Goal: Task Accomplishment & Management: Use online tool/utility

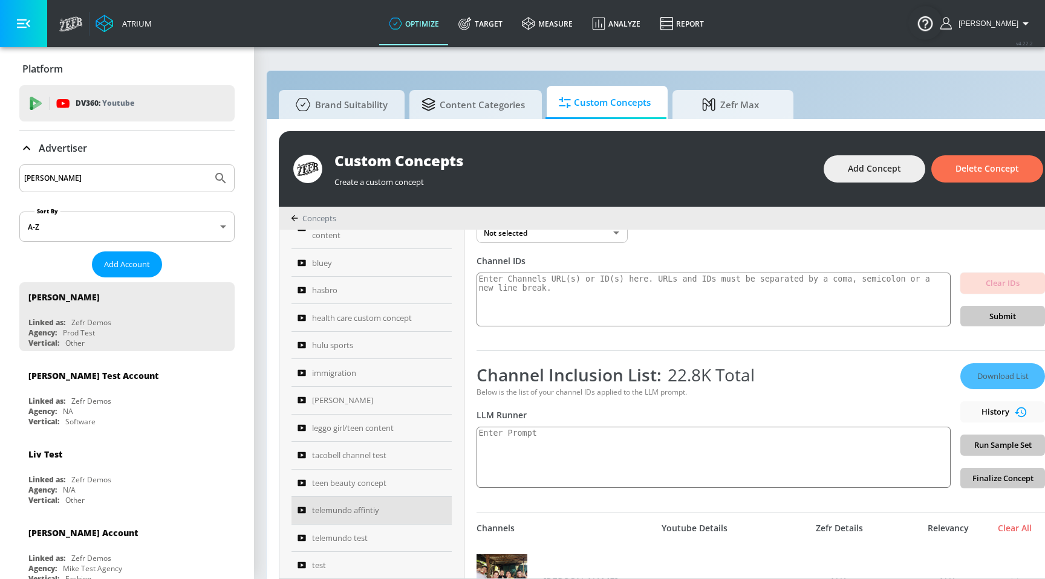
scroll to position [406, 0]
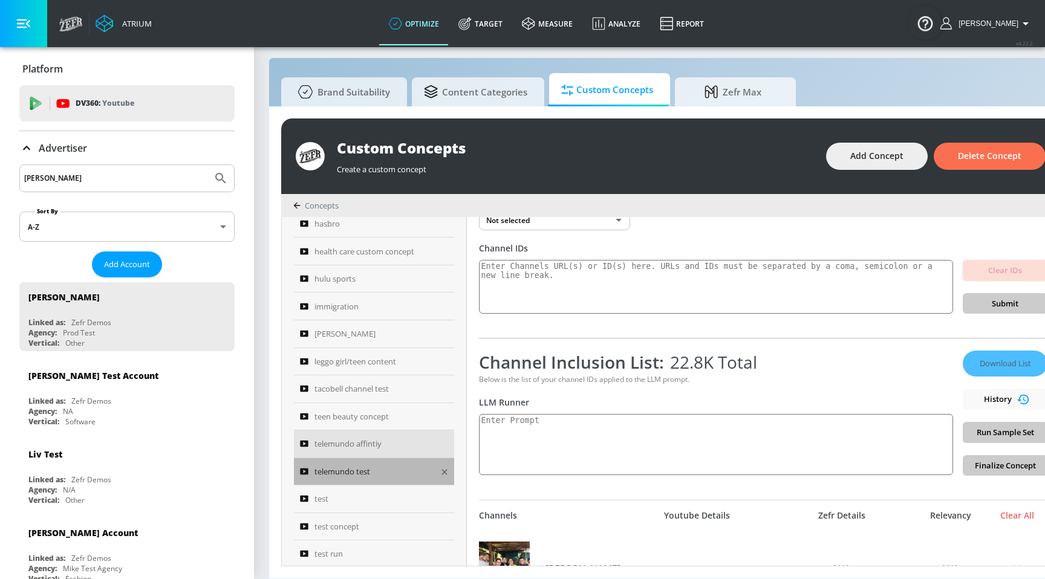
click at [346, 464] on span "telemundo test" at bounding box center [342, 471] width 56 height 15
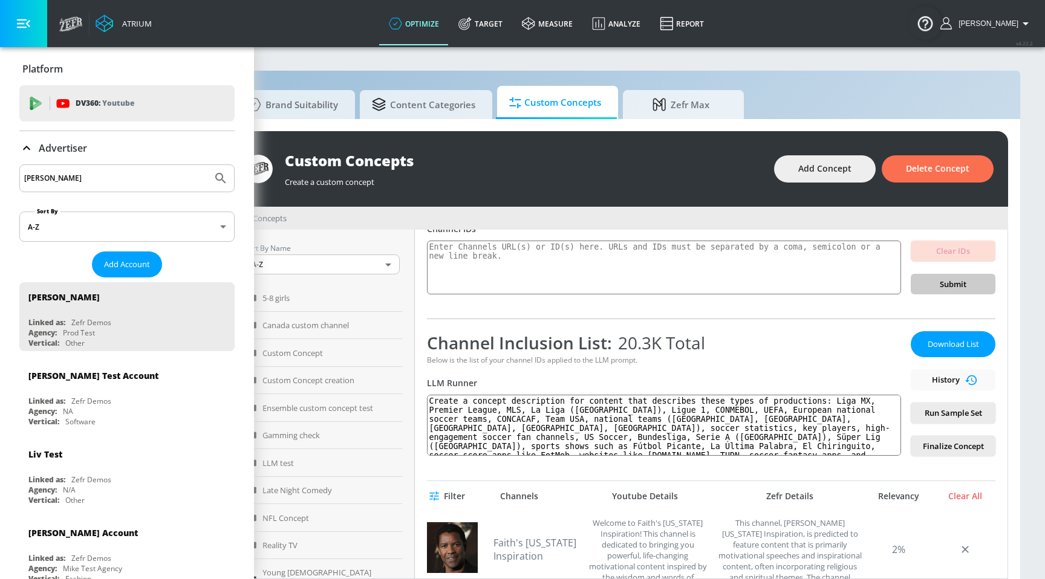
scroll to position [393, 0]
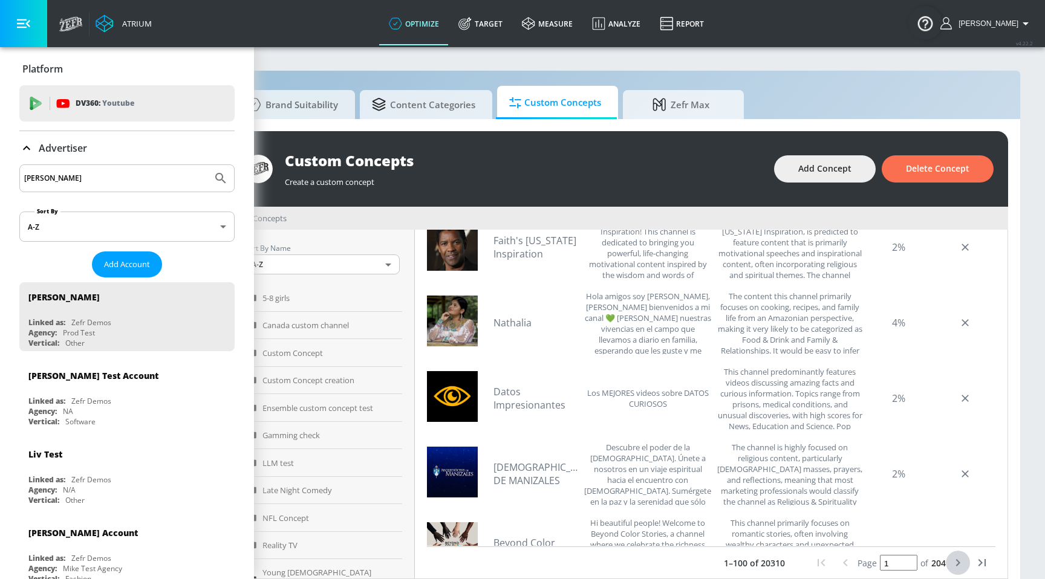
click at [958, 559] on icon "next page" at bounding box center [957, 563] width 15 height 15
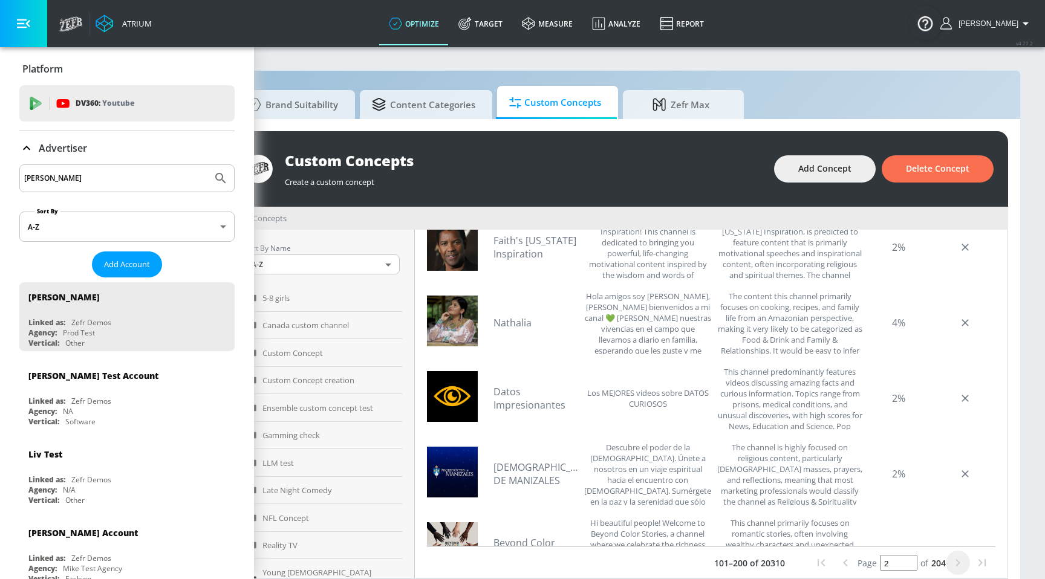
click at [958, 559] on icon "next page" at bounding box center [957, 563] width 15 height 15
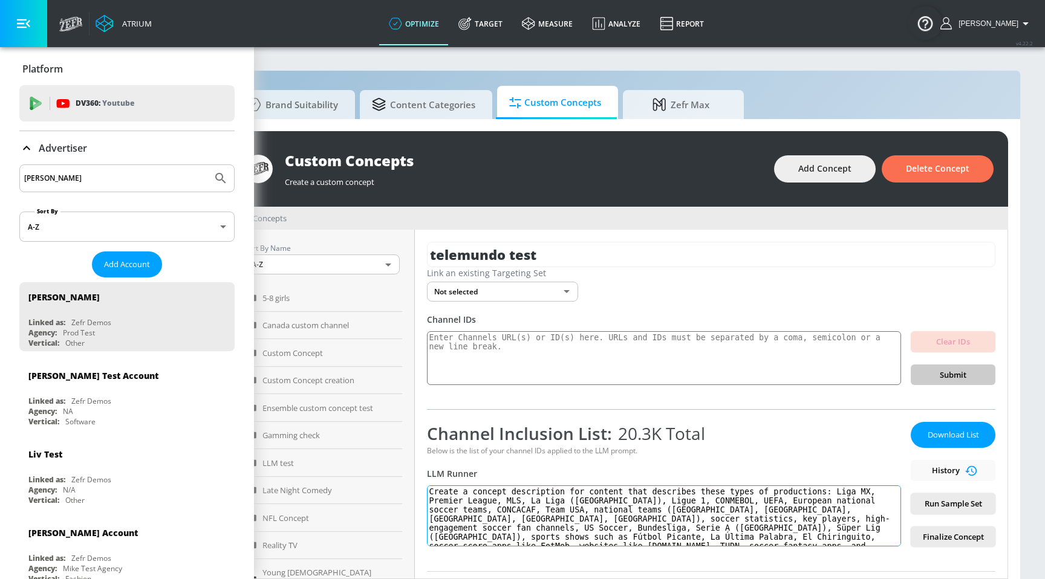
scroll to position [1, 62]
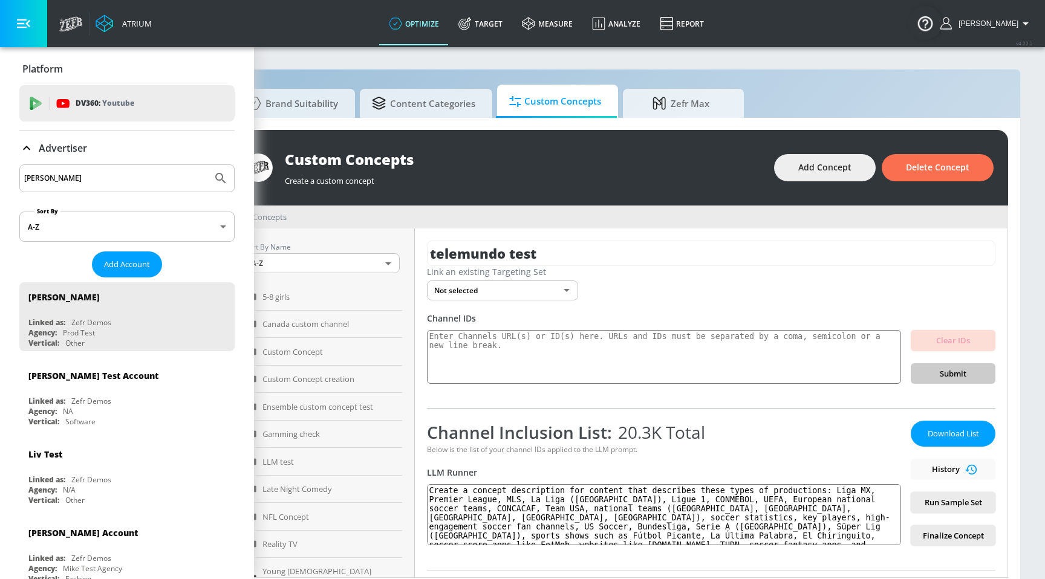
click at [348, 69] on div "Brand Suitability Content Categories Custom Concepts Zefr Max Custom Concepts C…" at bounding box center [618, 330] width 804 height 522
click at [22, 20] on icon "button" at bounding box center [23, 23] width 13 height 9
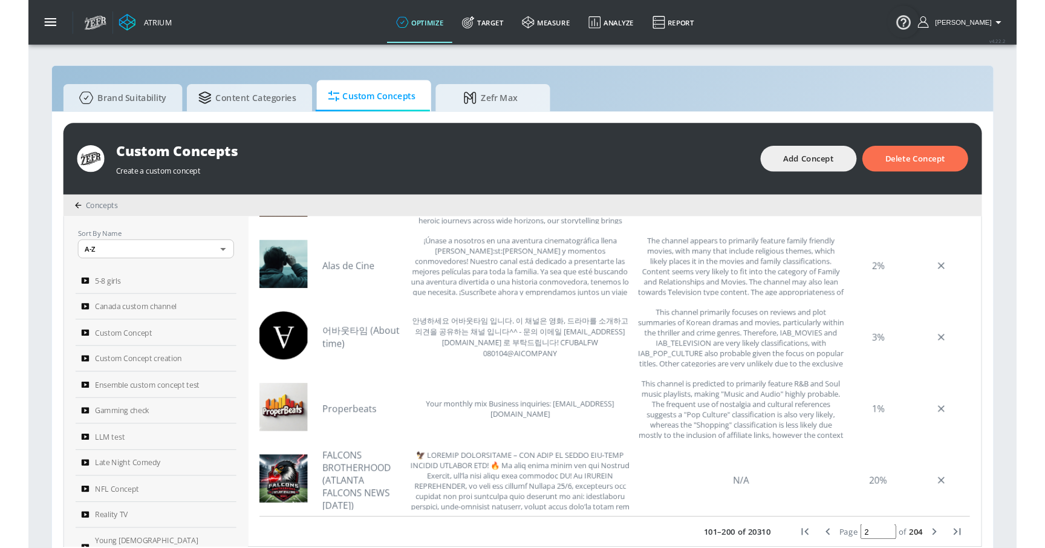
scroll to position [13, 0]
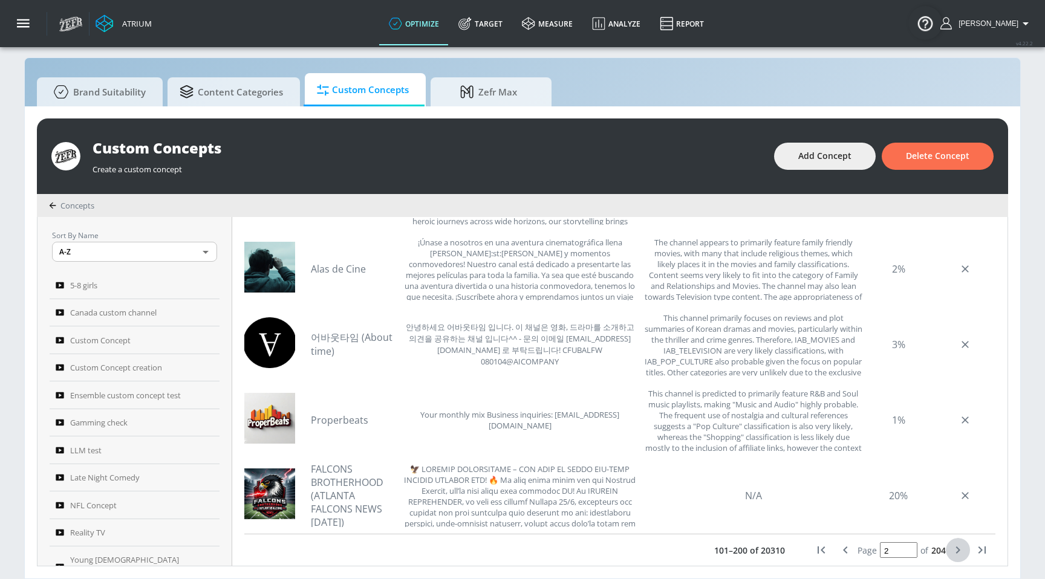
click at [961, 558] on button "next page" at bounding box center [957, 550] width 24 height 24
type input "3"
click at [961, 558] on button "next page" at bounding box center [957, 550] width 24 height 24
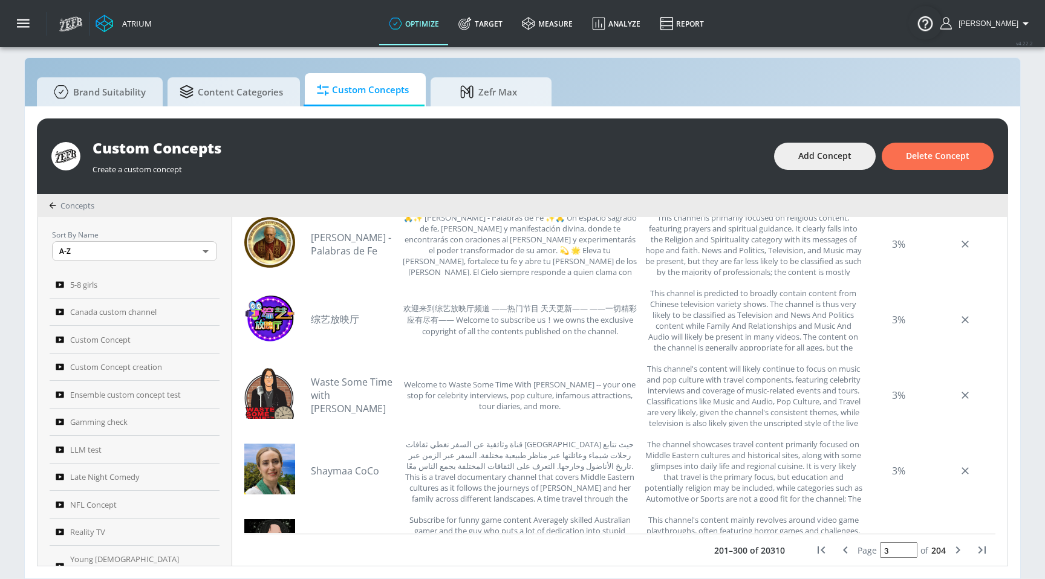
scroll to position [196, 0]
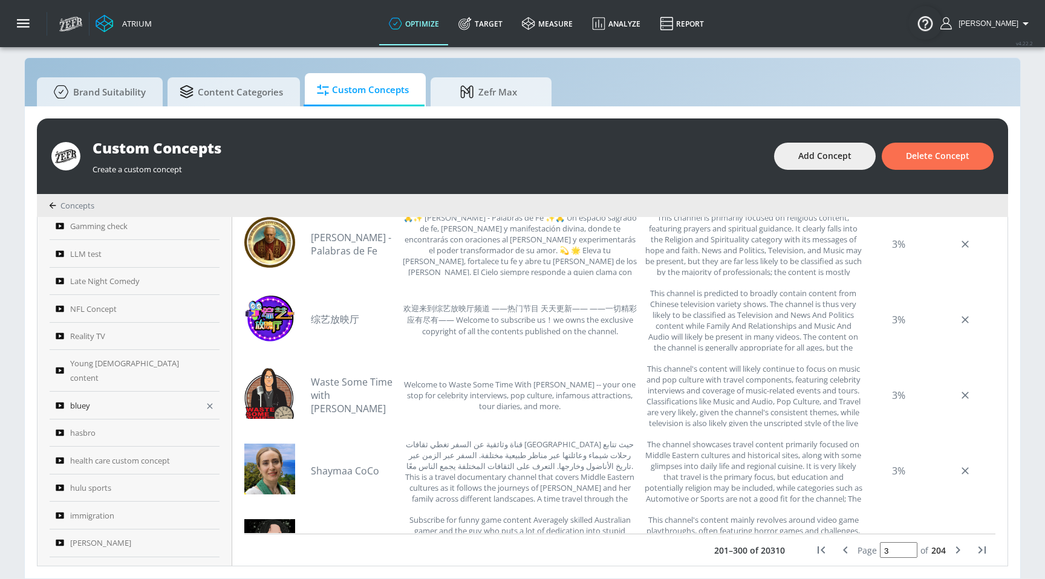
click at [79, 398] on span "bluey" at bounding box center [80, 405] width 20 height 15
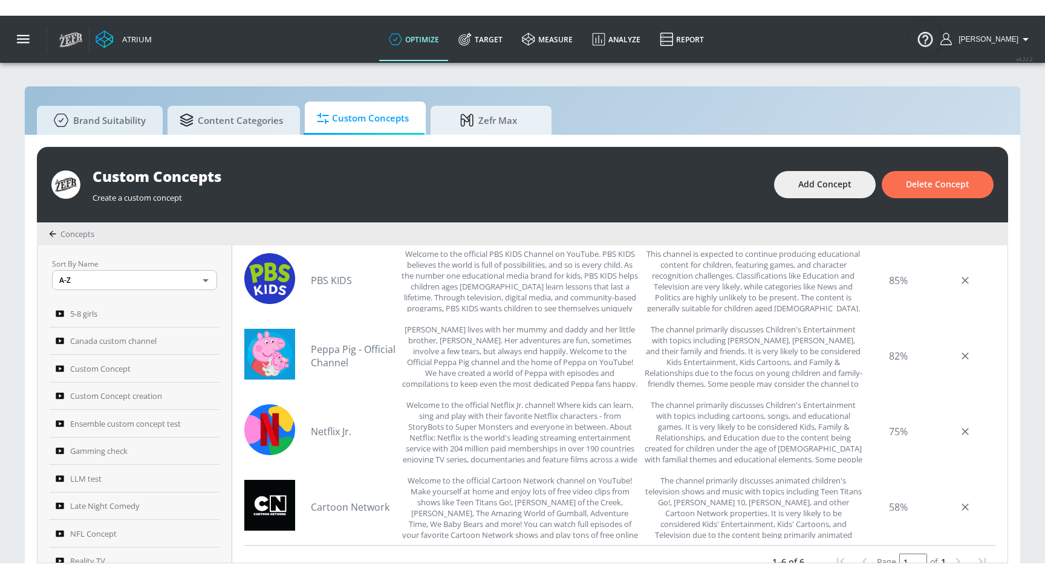
scroll to position [393, 0]
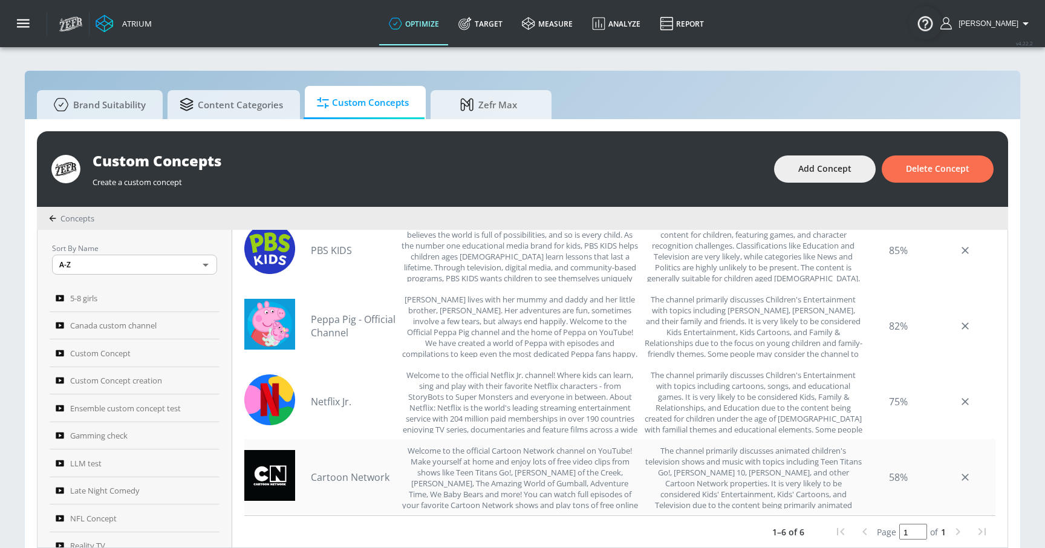
click at [891, 481] on div "58%" at bounding box center [898, 476] width 60 height 63
click at [357, 481] on link "Cartoon Network" at bounding box center [353, 476] width 85 height 13
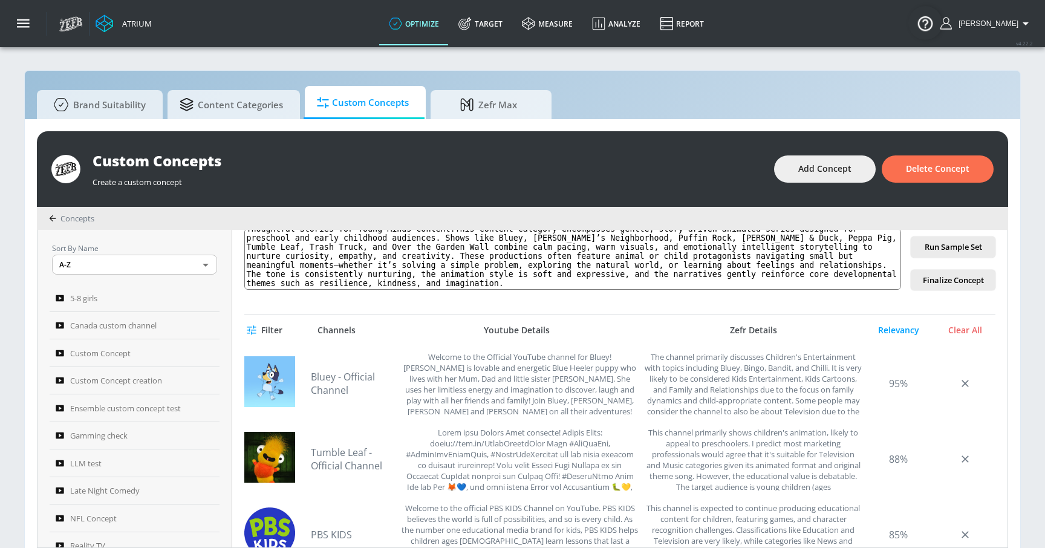
scroll to position [0, 0]
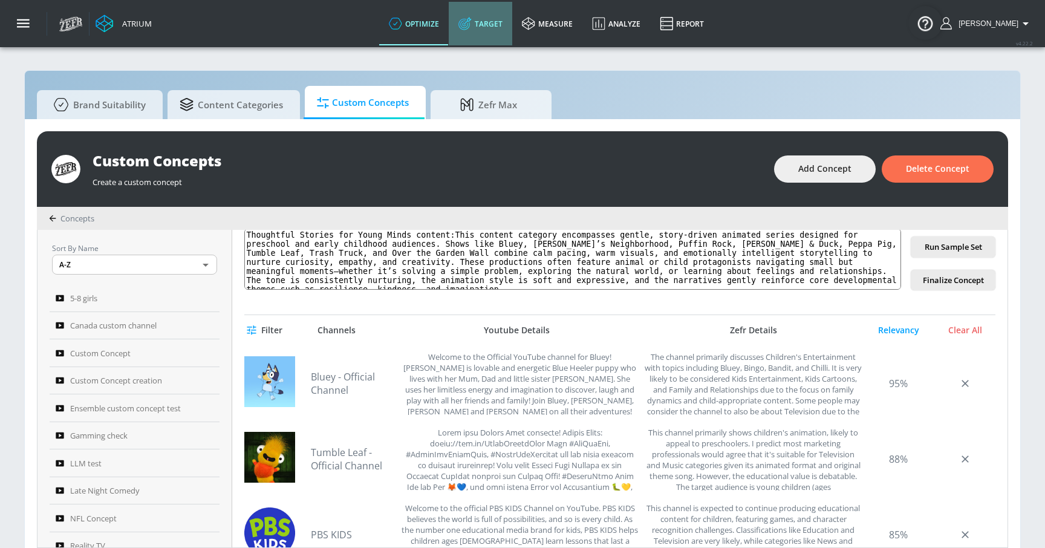
click at [502, 22] on link "Target" at bounding box center [480, 24] width 63 height 44
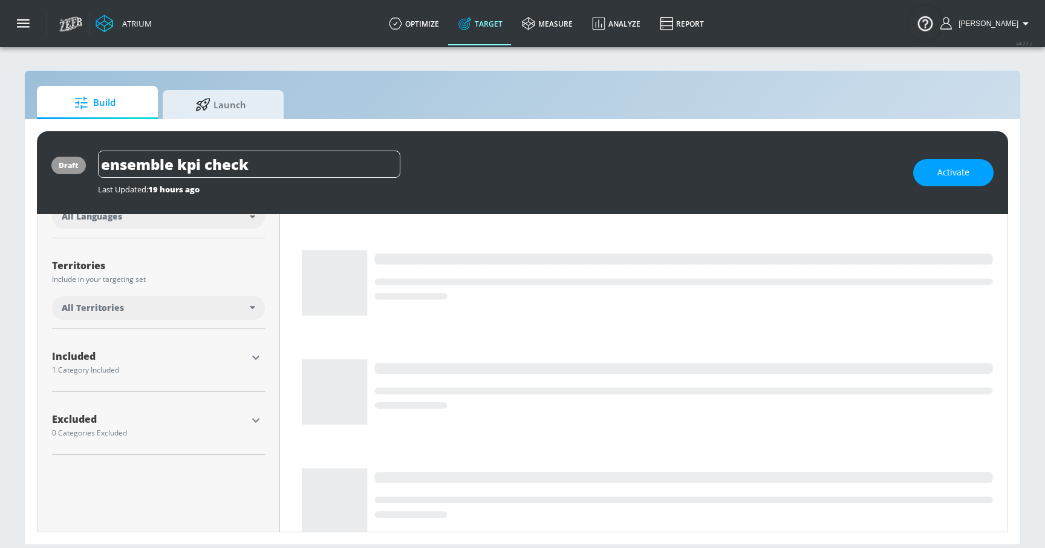
scroll to position [267, 0]
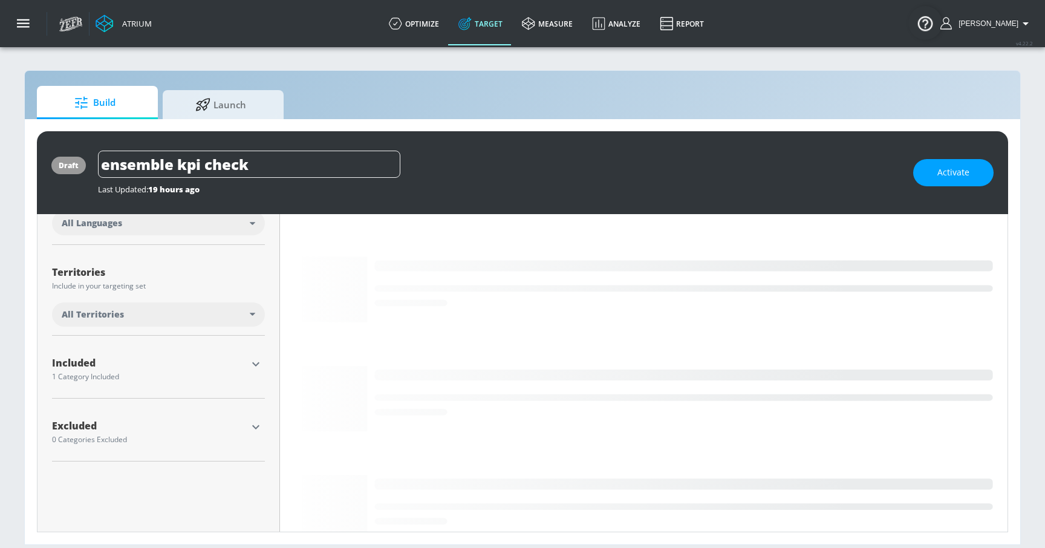
click at [118, 373] on div "1 Category Included" at bounding box center [149, 376] width 195 height 7
click at [251, 363] on icon "button" at bounding box center [255, 364] width 15 height 15
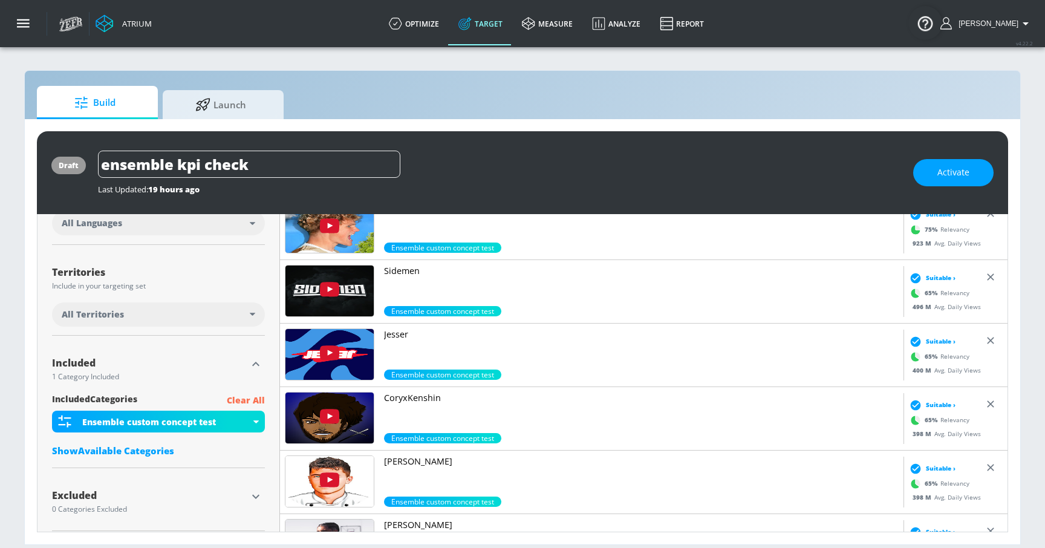
click at [165, 447] on div "Show Available Categories" at bounding box center [158, 450] width 213 height 12
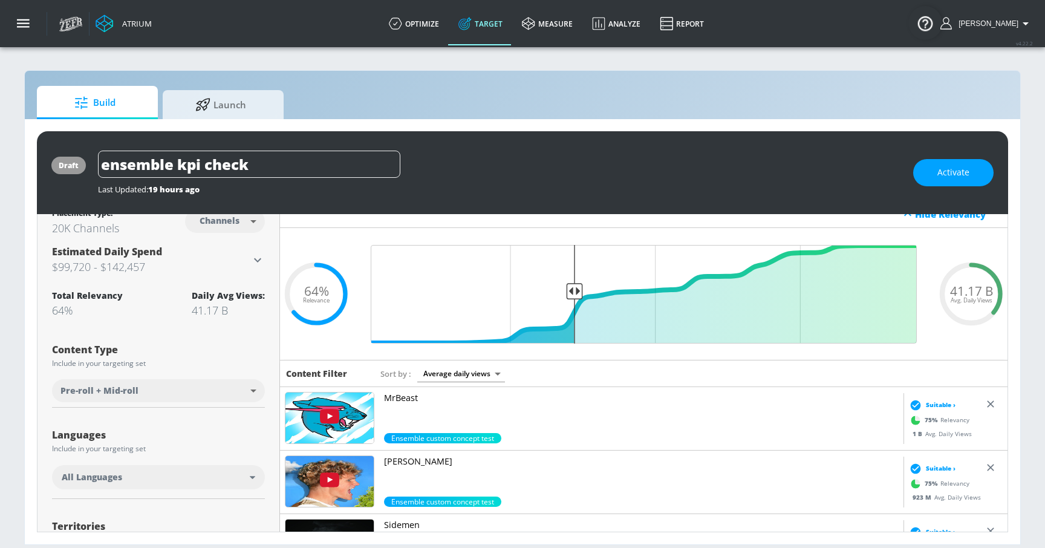
scroll to position [0, 0]
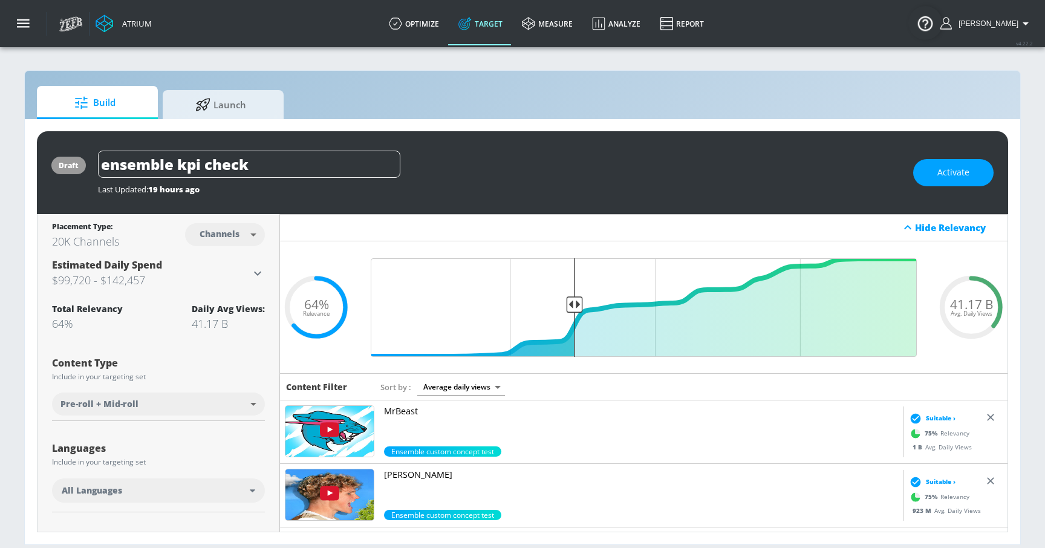
click at [219, 323] on div "41.17 B" at bounding box center [228, 323] width 73 height 15
click at [12, 25] on button "button" at bounding box center [23, 23] width 47 height 47
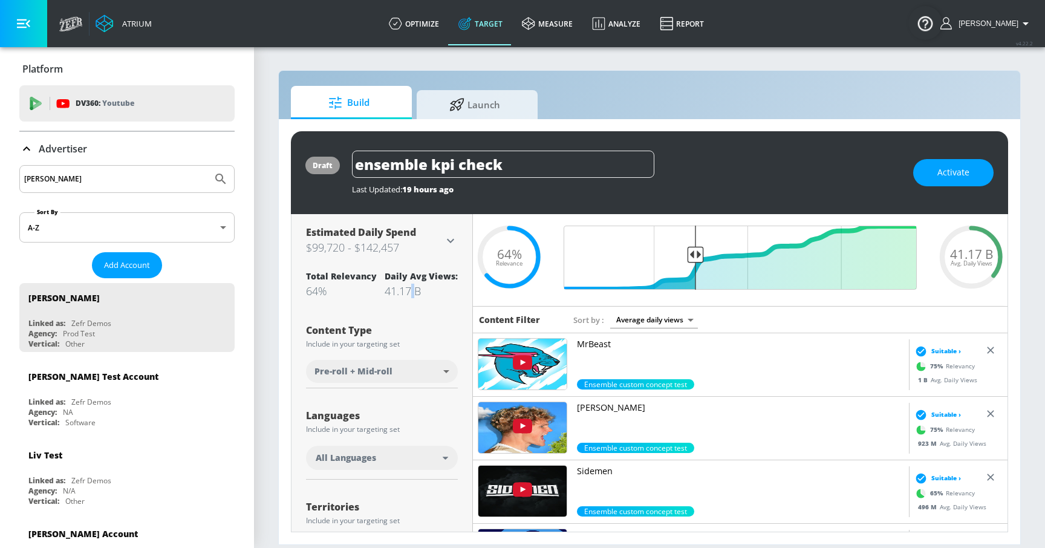
scroll to position [16, 0]
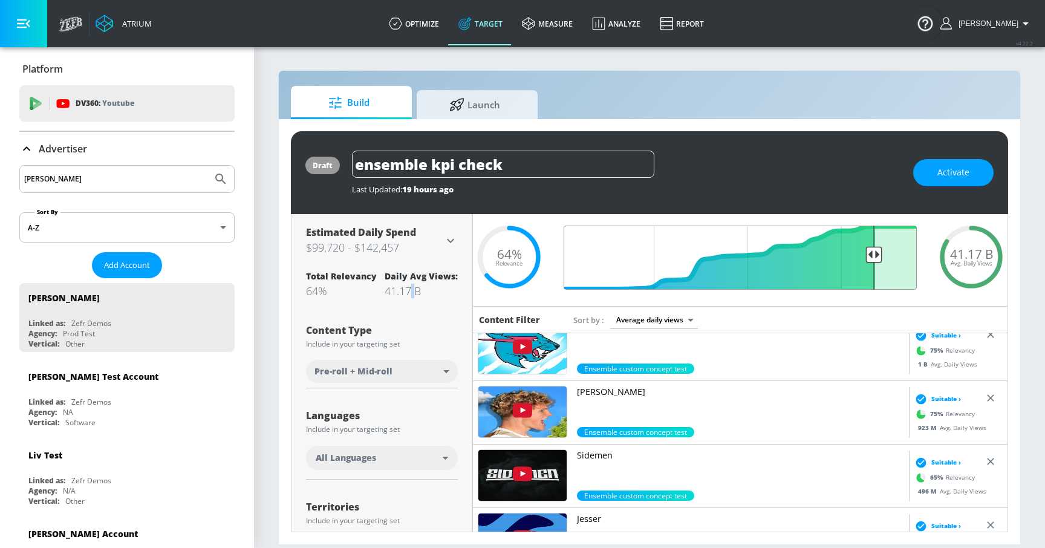
drag, startPoint x: 762, startPoint y: 251, endPoint x: 874, endPoint y: 251, distance: 112.4
click at [874, 251] on input "Final Threshold" at bounding box center [739, 257] width 365 height 64
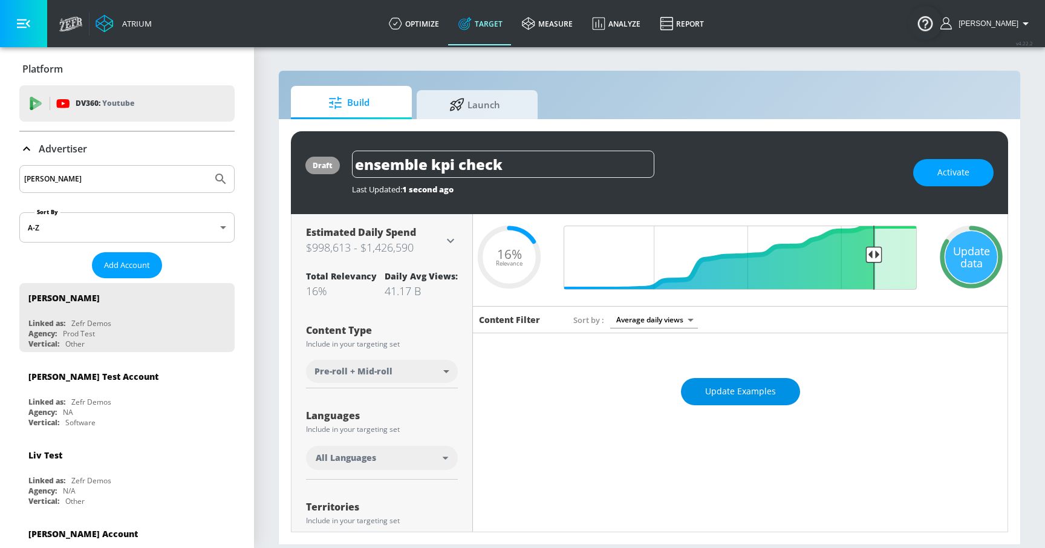
click at [747, 386] on span "Update Examples" at bounding box center [740, 391] width 71 height 15
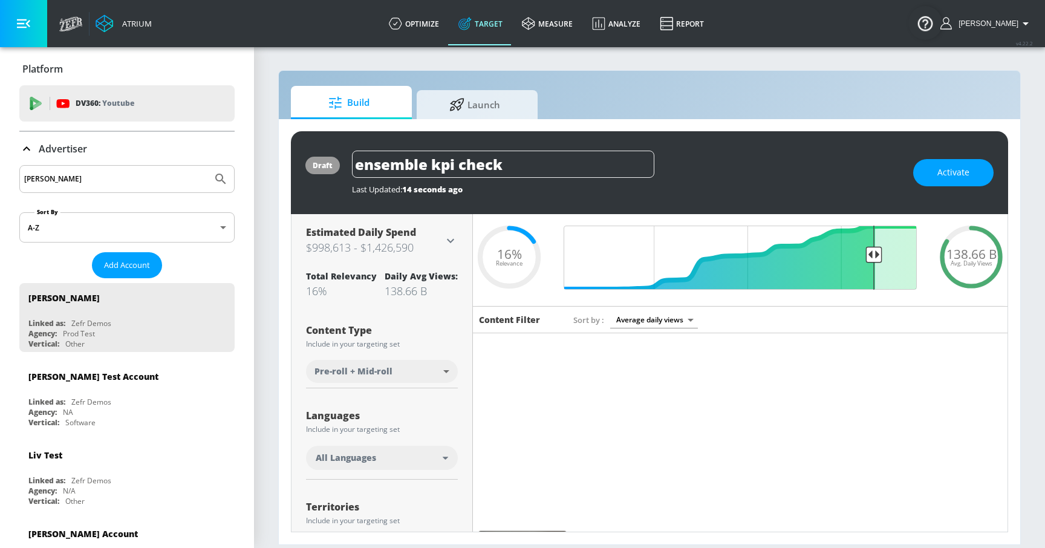
scroll to position [1001, 0]
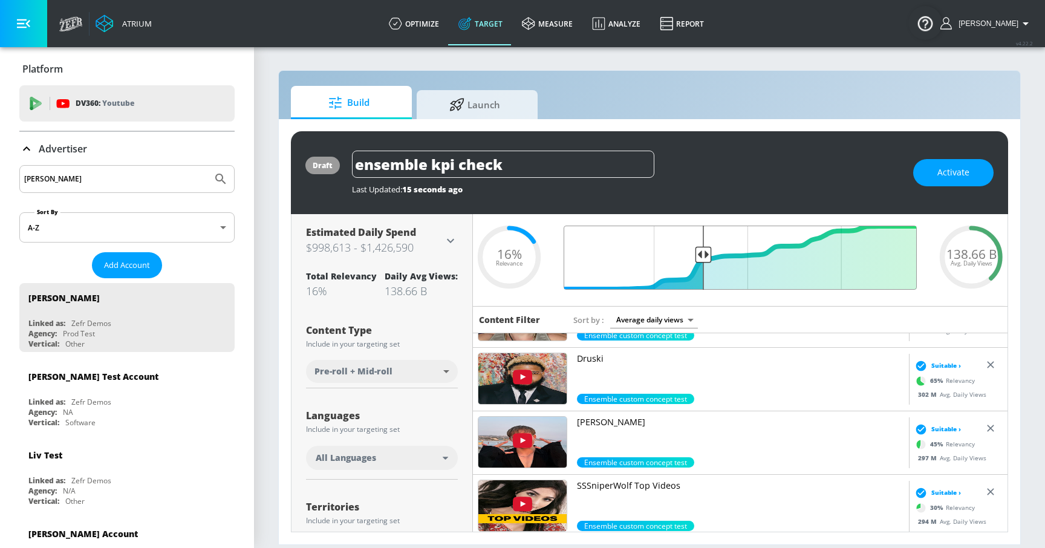
drag, startPoint x: 872, startPoint y: 254, endPoint x: 704, endPoint y: 267, distance: 168.6
type input "0.62"
click at [704, 267] on input "Final Threshold" at bounding box center [739, 257] width 365 height 64
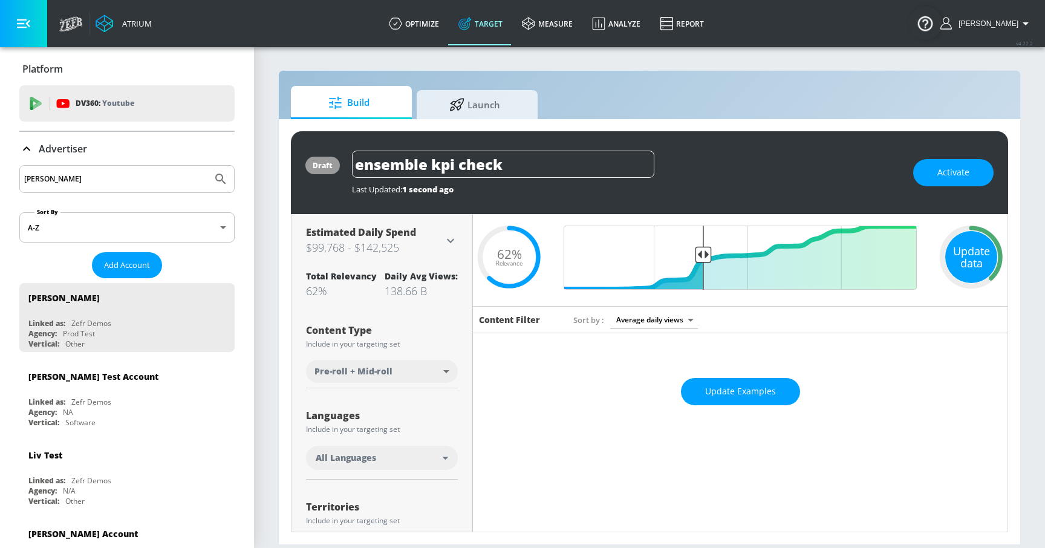
click at [984, 275] on div "Update data" at bounding box center [971, 257] width 52 height 52
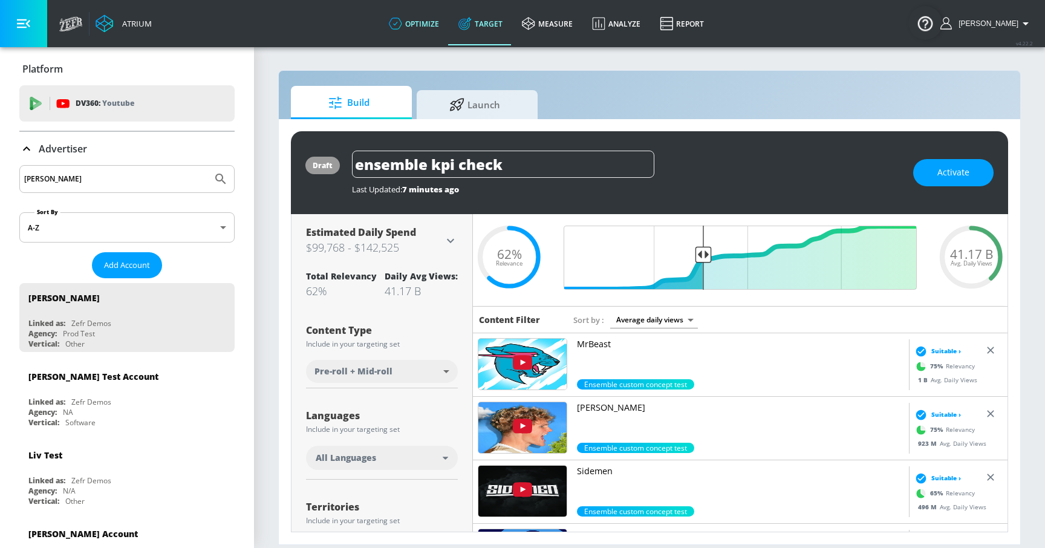
click at [432, 34] on link "optimize" at bounding box center [414, 24] width 70 height 44
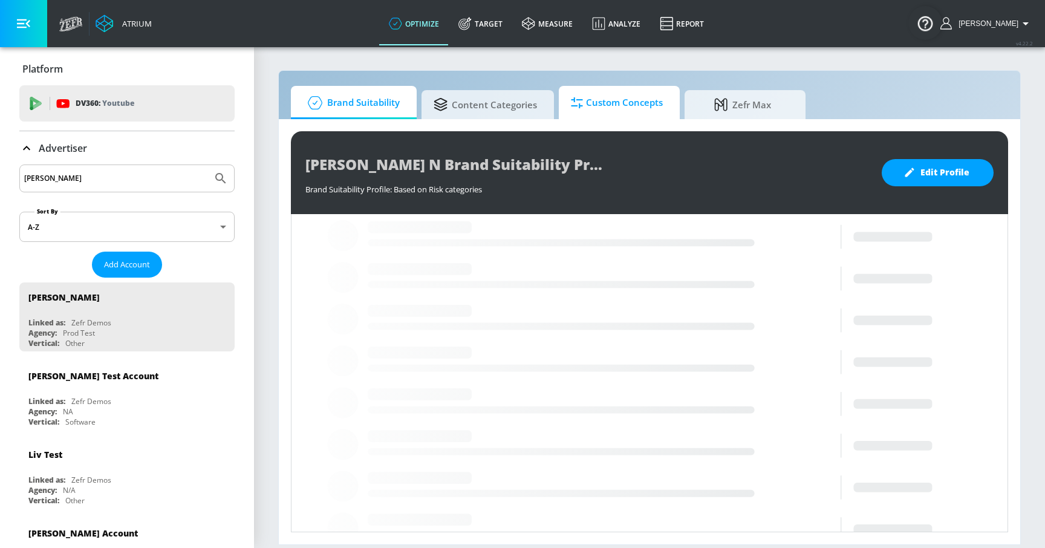
click at [588, 105] on span "Custom Concepts" at bounding box center [617, 102] width 92 height 29
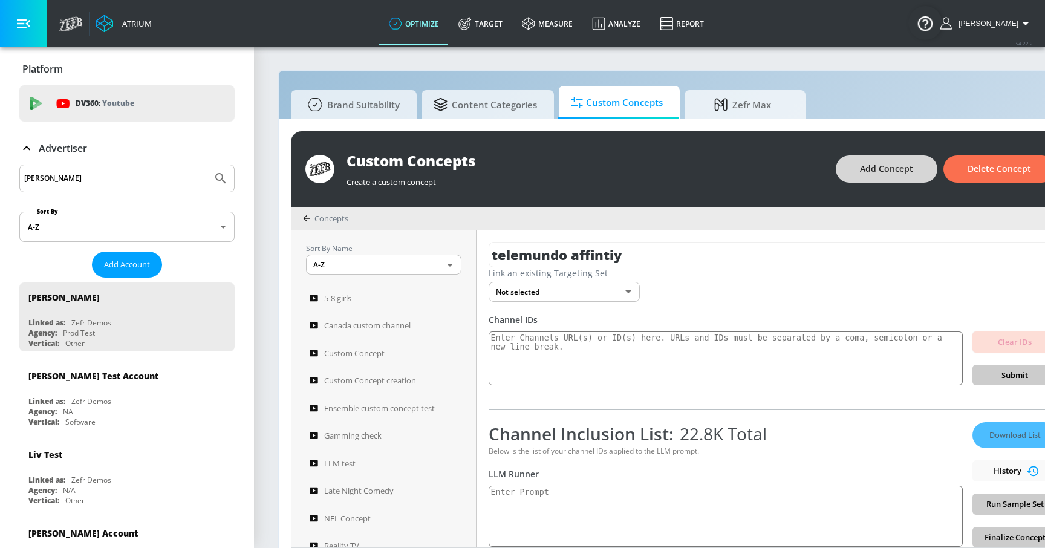
click at [890, 173] on span "Add Concept" at bounding box center [886, 168] width 53 height 15
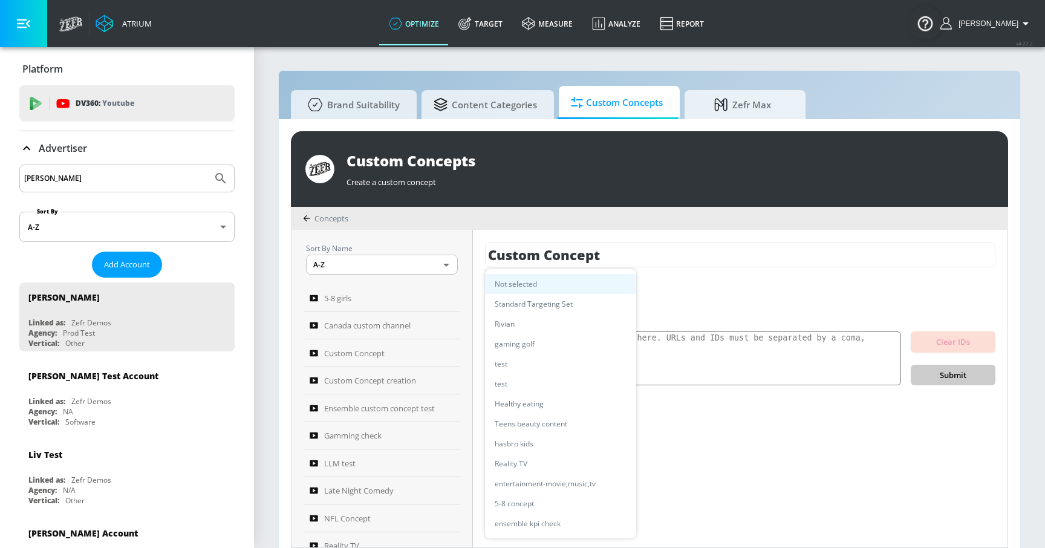
click at [536, 294] on body "Atrium optimize Target measure Analyze Report optimize Target measure Analyze R…" at bounding box center [522, 280] width 1045 height 560
click at [726, 284] on div at bounding box center [522, 274] width 1045 height 548
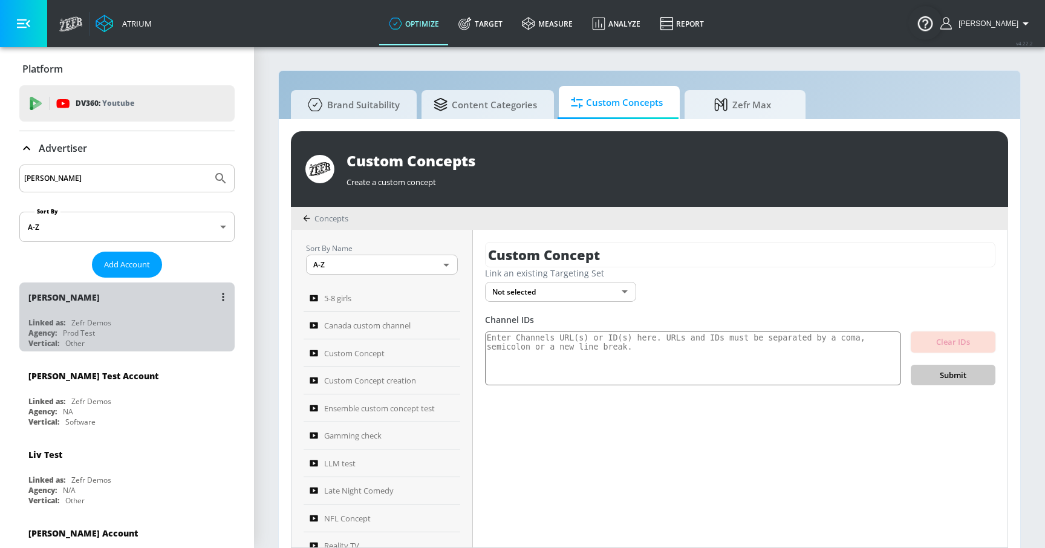
click at [128, 325] on div "Linked as: Zefr Demos" at bounding box center [129, 322] width 203 height 10
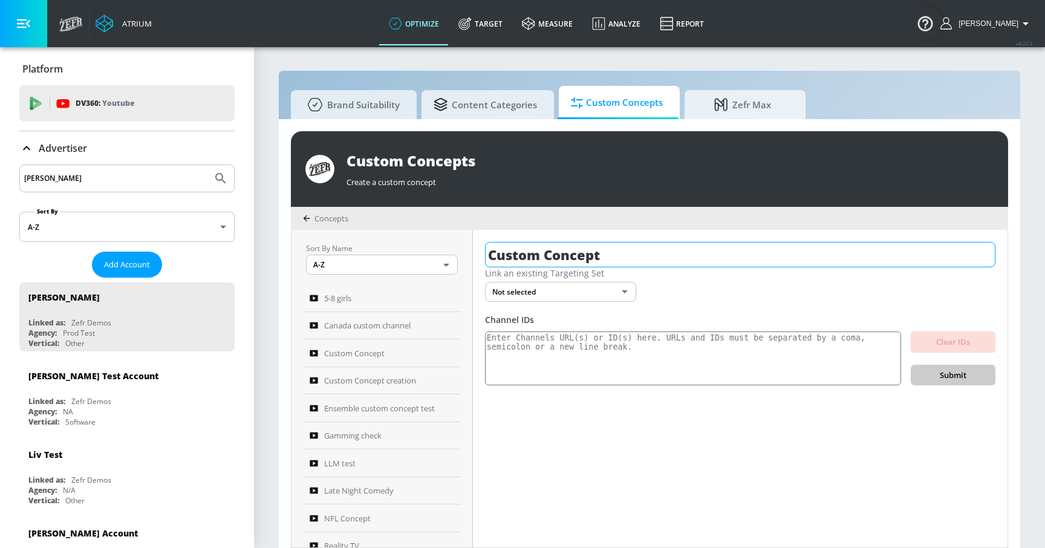
click at [575, 257] on input "Custom Concept" at bounding box center [740, 254] width 510 height 25
drag, startPoint x: 639, startPoint y: 254, endPoint x: 78, endPoint y: 271, distance: 561.2
click at [78, 271] on div "Atrium optimize Target measure Analyze Report optimize Target measure Analyze R…" at bounding box center [522, 280] width 1045 height 560
type input "test run"
click at [546, 290] on body "Atrium optimize Target measure Analyze Report optimize Target measure Analyze R…" at bounding box center [522, 280] width 1045 height 560
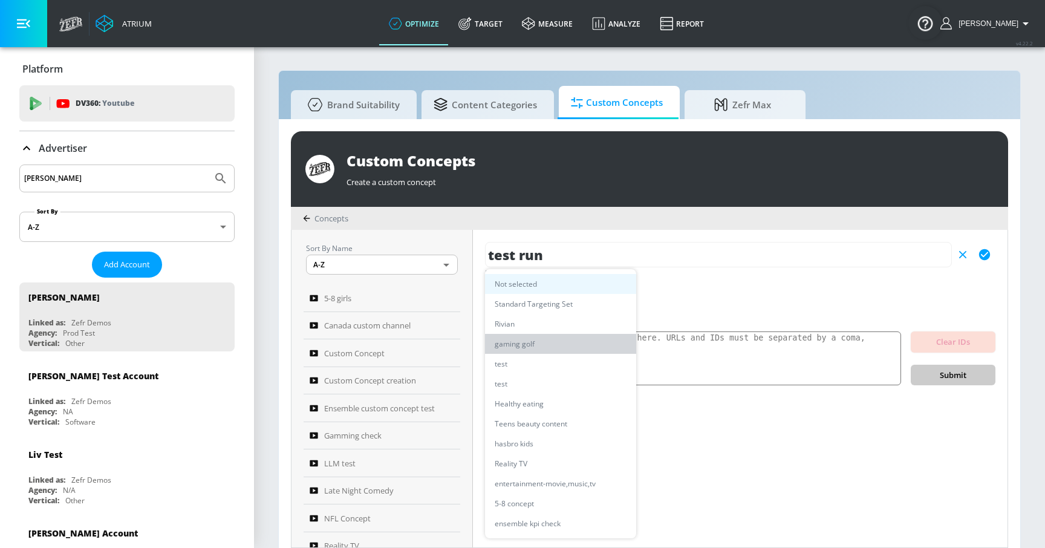
click at [544, 346] on li "gaming golf" at bounding box center [560, 344] width 151 height 20
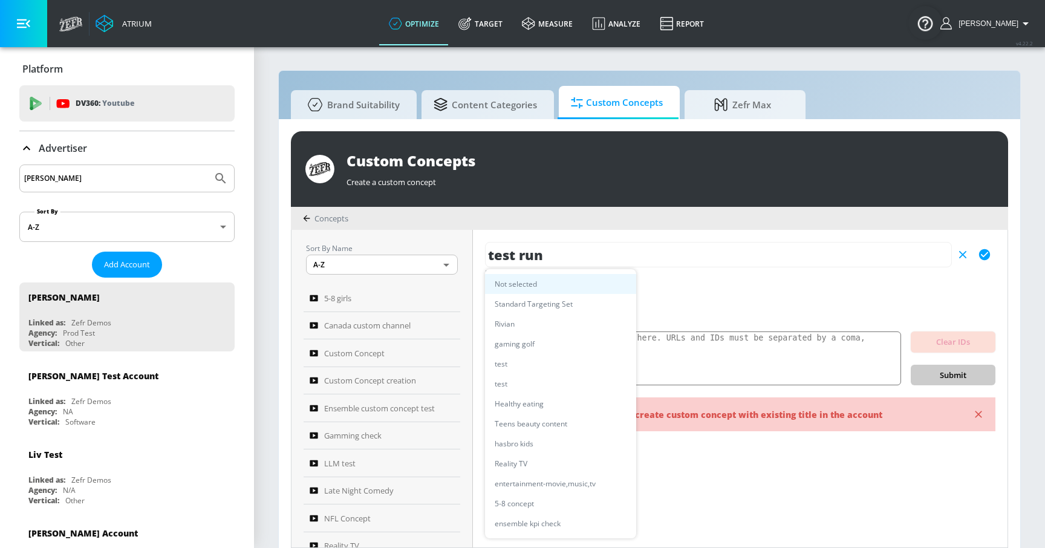
click at [618, 290] on body "Atrium optimize Target measure Analyze Report optimize Target measure Analyze R…" at bounding box center [522, 280] width 1045 height 560
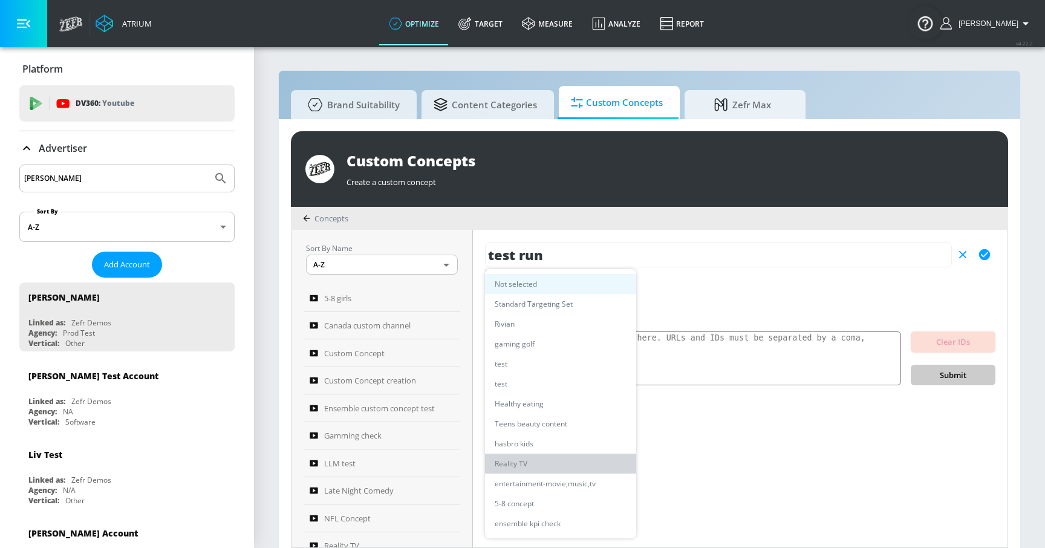
click at [539, 462] on li "Reality TV" at bounding box center [560, 463] width 151 height 20
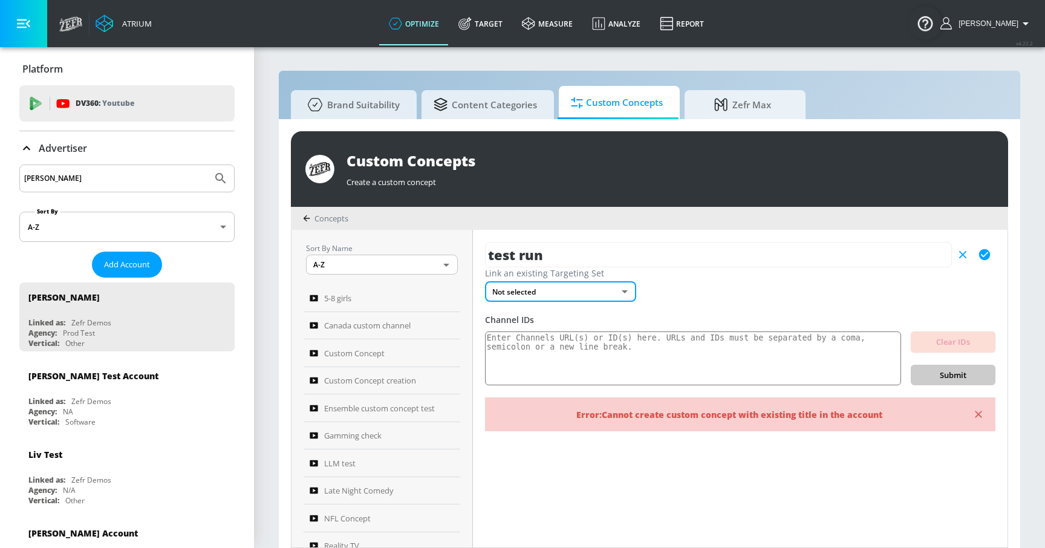
click at [623, 292] on body "Atrium optimize Target measure Analyze Report optimize Target measure Analyze R…" at bounding box center [522, 280] width 1045 height 560
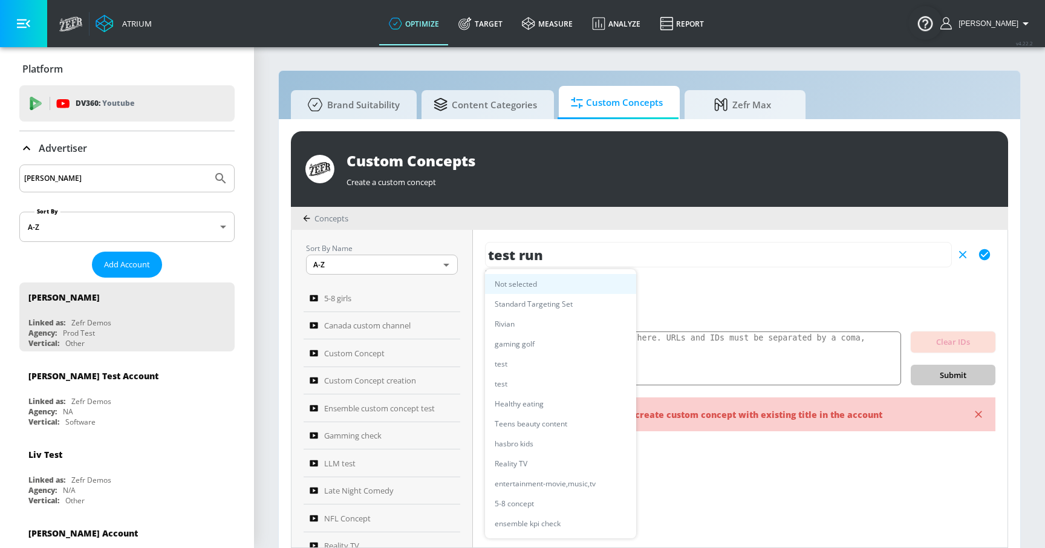
click at [590, 310] on li "Standard Targeting Set" at bounding box center [560, 304] width 151 height 20
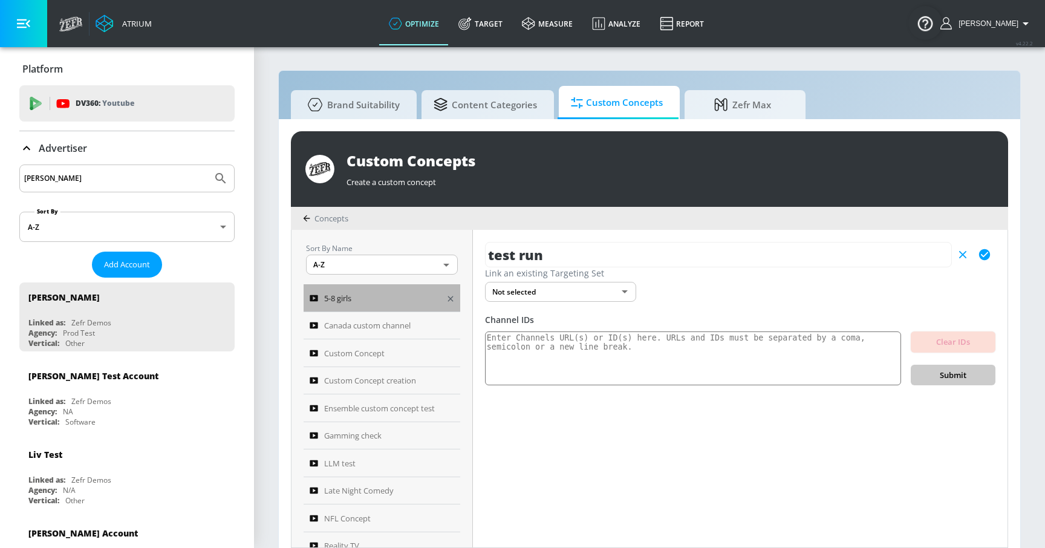
click at [379, 301] on div "5-8 girls" at bounding box center [374, 298] width 128 height 15
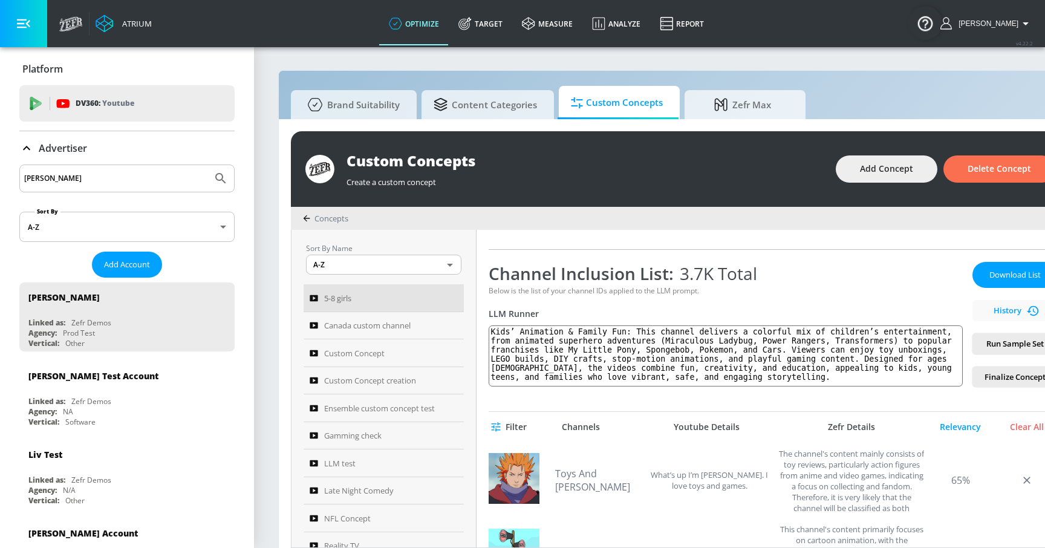
scroll to position [184, 0]
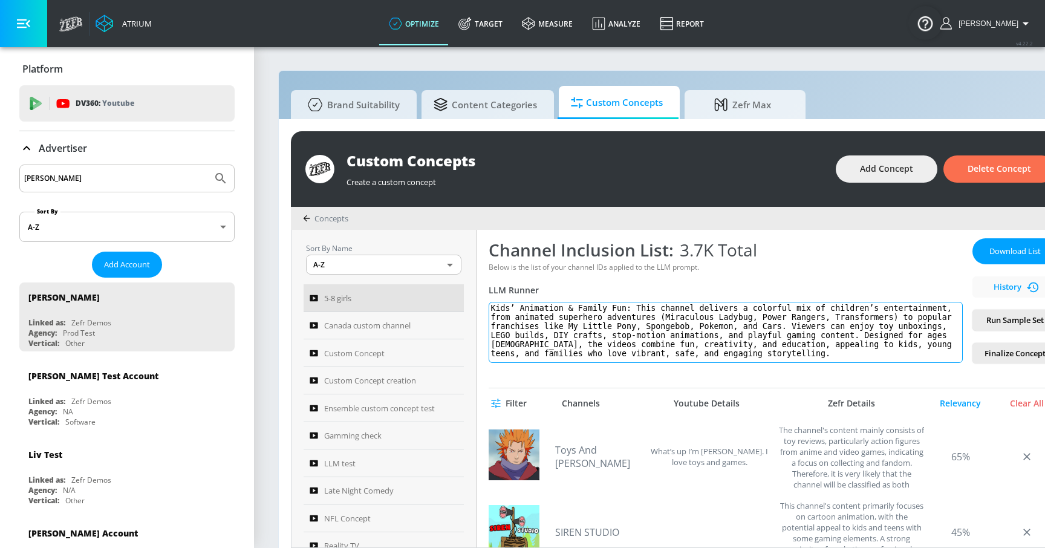
click at [823, 343] on textarea "Kids’ Animation & Family Fun: This channel delivers a colorful mix of children’…" at bounding box center [725, 332] width 474 height 61
click at [791, 355] on textarea "Kids’ Animation & Family Fun: This channel delivers a colorful mix of children’…" at bounding box center [725, 332] width 474 height 61
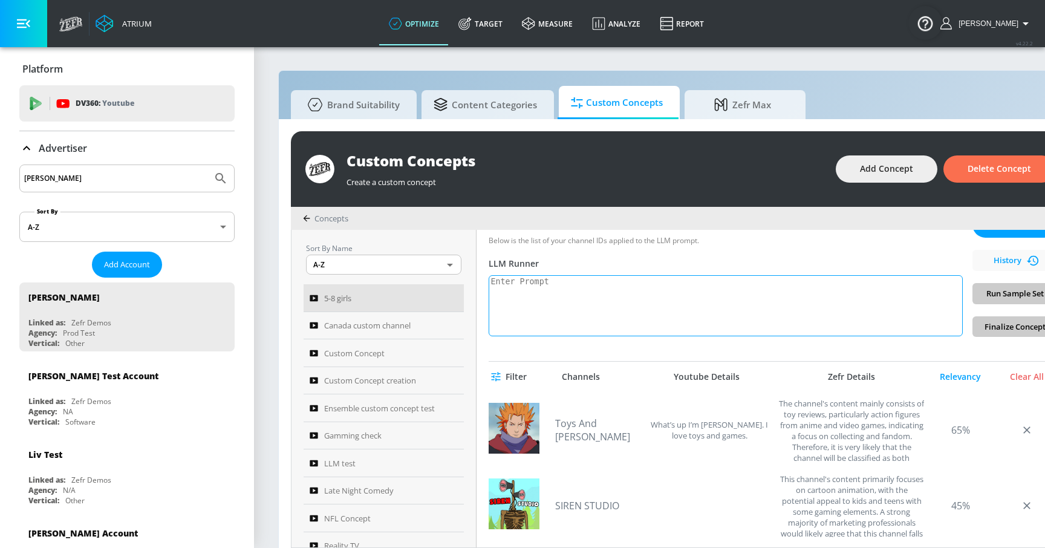
scroll to position [210, 0]
click at [687, 317] on textarea at bounding box center [725, 306] width 474 height 61
click at [668, 311] on textarea at bounding box center [725, 306] width 474 height 61
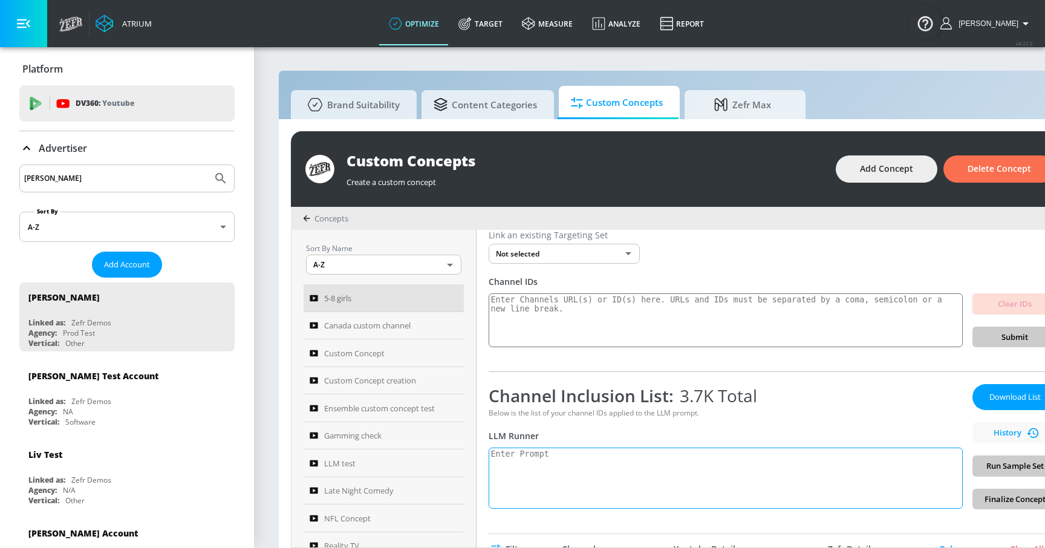
scroll to position [29, 0]
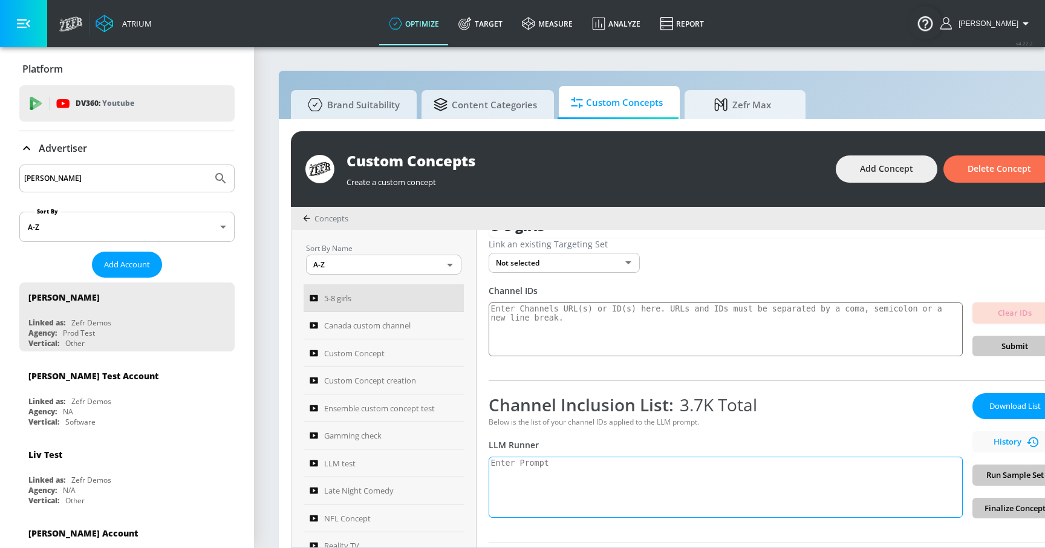
click at [571, 480] on textarea at bounding box center [725, 486] width 474 height 61
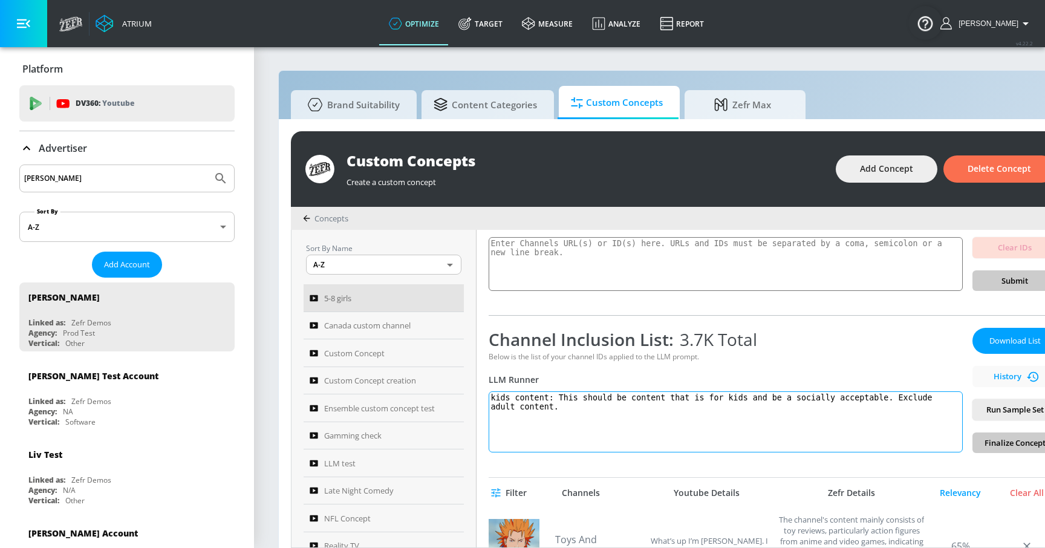
scroll to position [118, 0]
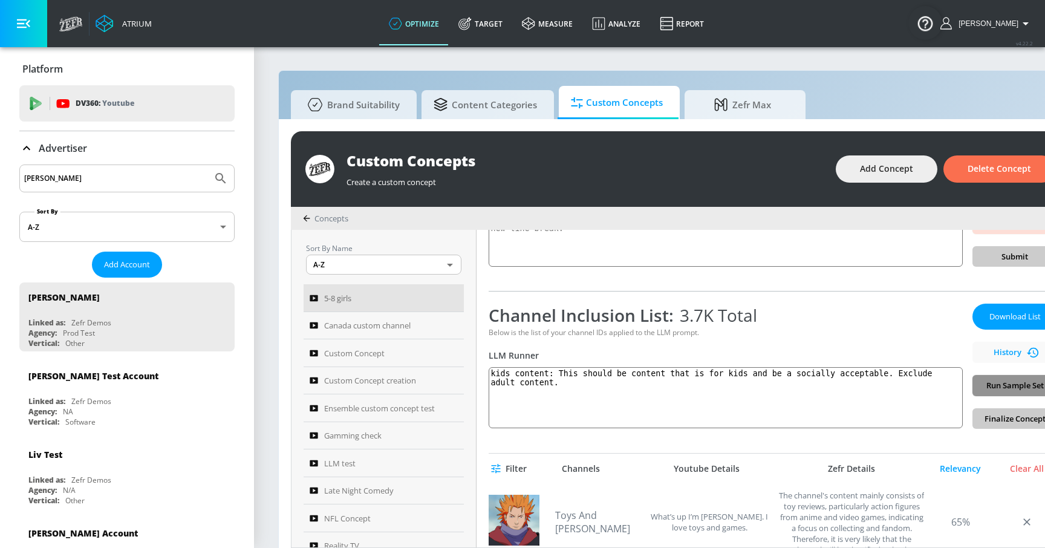
click at [997, 386] on span "Run Sample Set" at bounding box center [1014, 385] width 65 height 14
click at [993, 389] on div "Download List History Run Sample Set Finalize Concept" at bounding box center [1014, 365] width 85 height 125
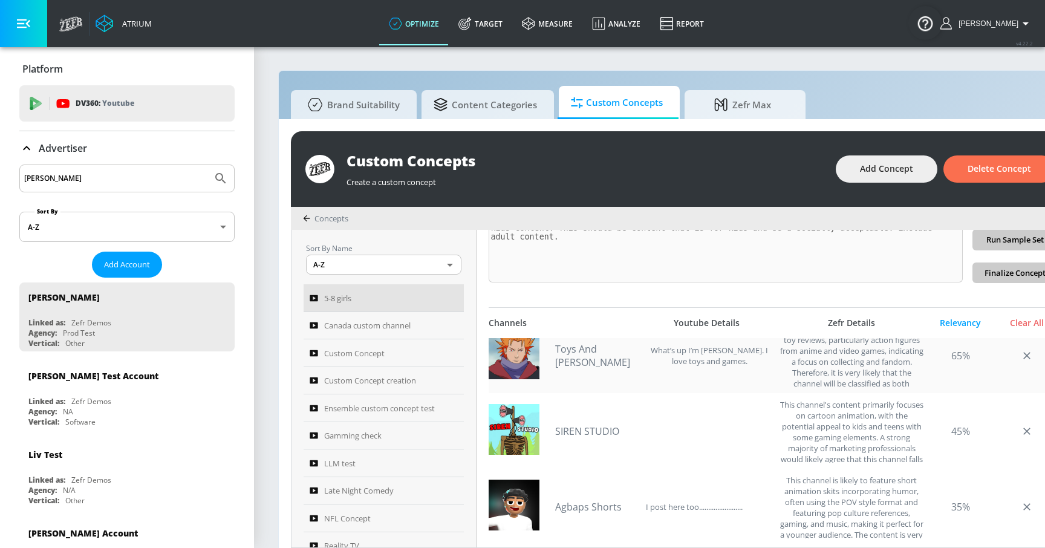
scroll to position [25, 0]
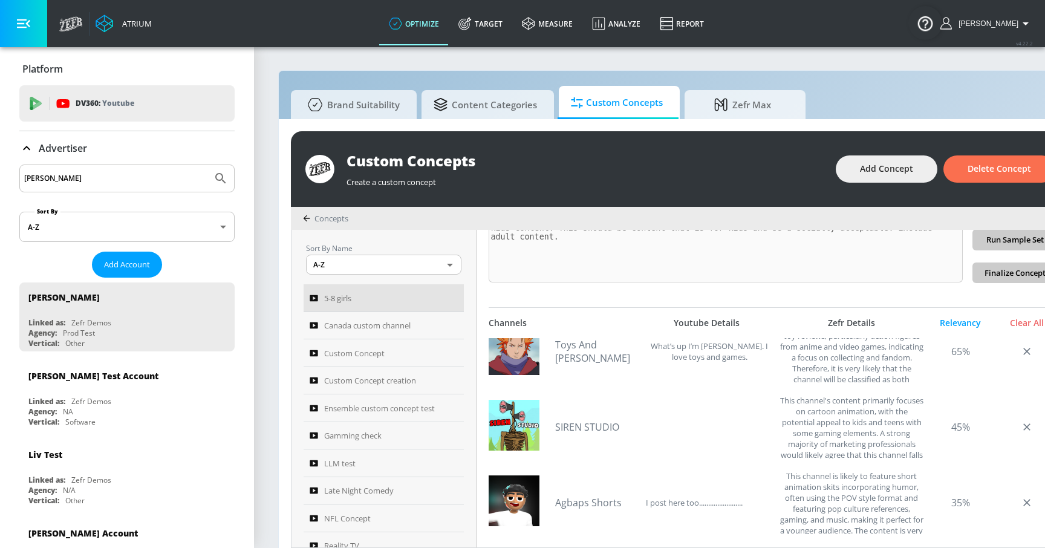
type textarea "kids content: This should be content that is for kids and be a socially accepta…"
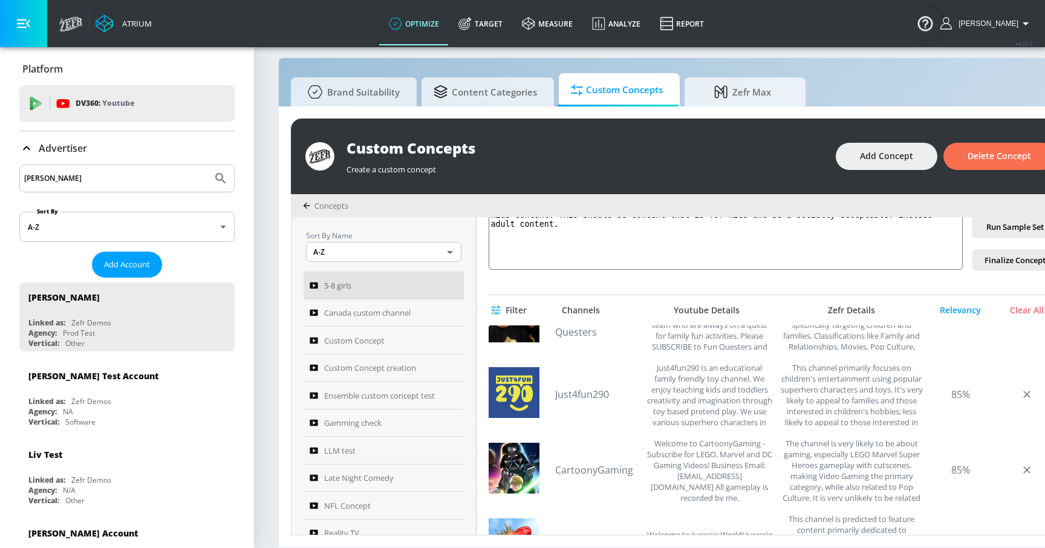
scroll to position [276, 0]
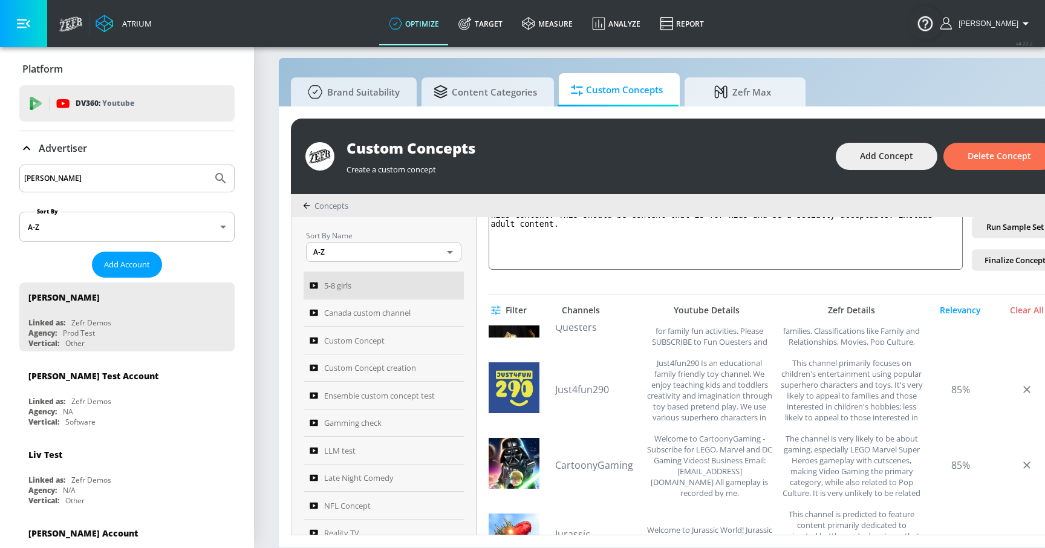
click at [21, 27] on icon "button" at bounding box center [23, 23] width 13 height 9
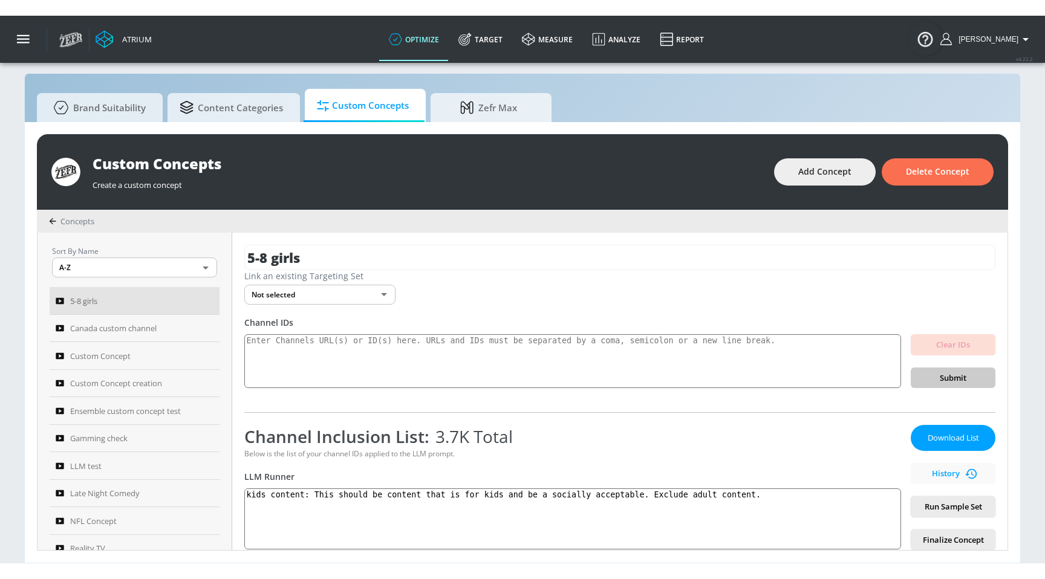
scroll to position [0, 0]
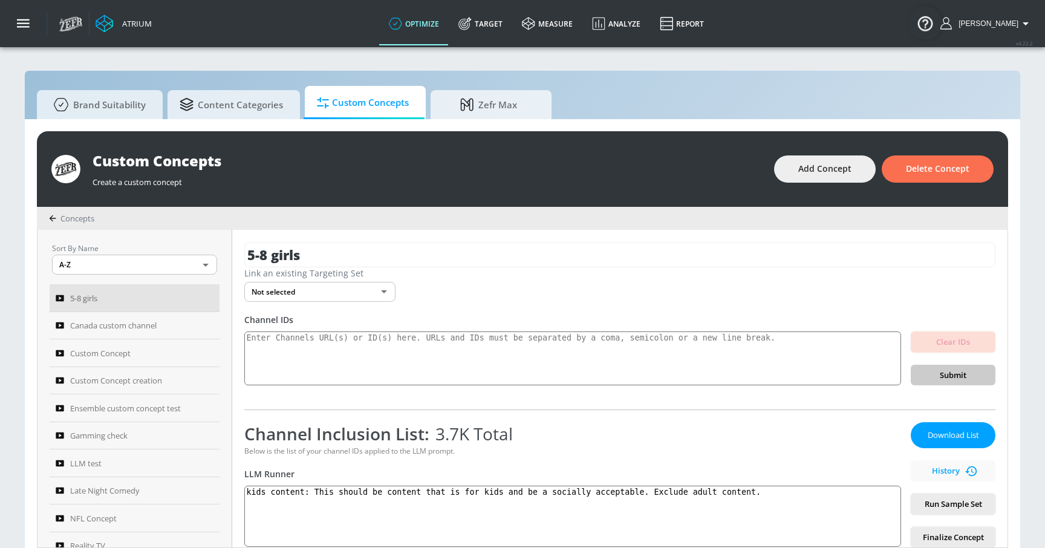
click at [525, 315] on div "Channel IDs" at bounding box center [619, 319] width 751 height 11
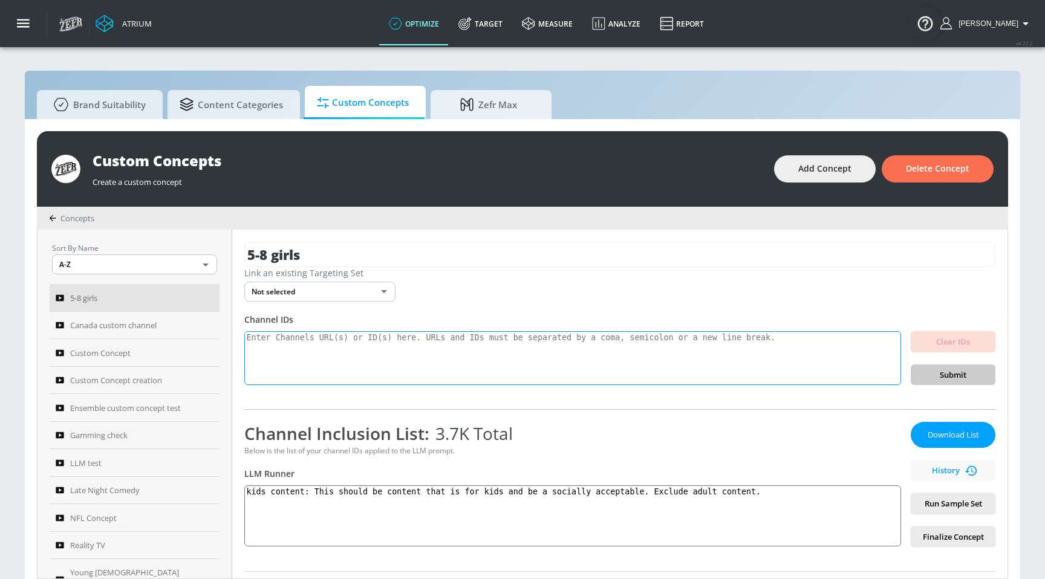
click at [373, 349] on textarea at bounding box center [572, 358] width 656 height 54
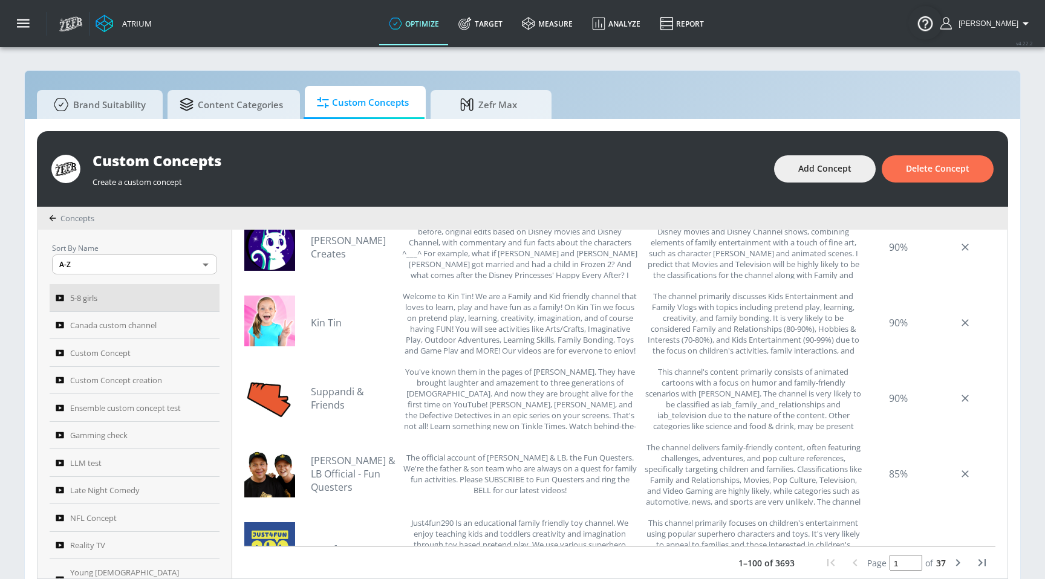
click at [355, 106] on span "Custom Concepts" at bounding box center [363, 102] width 92 height 29
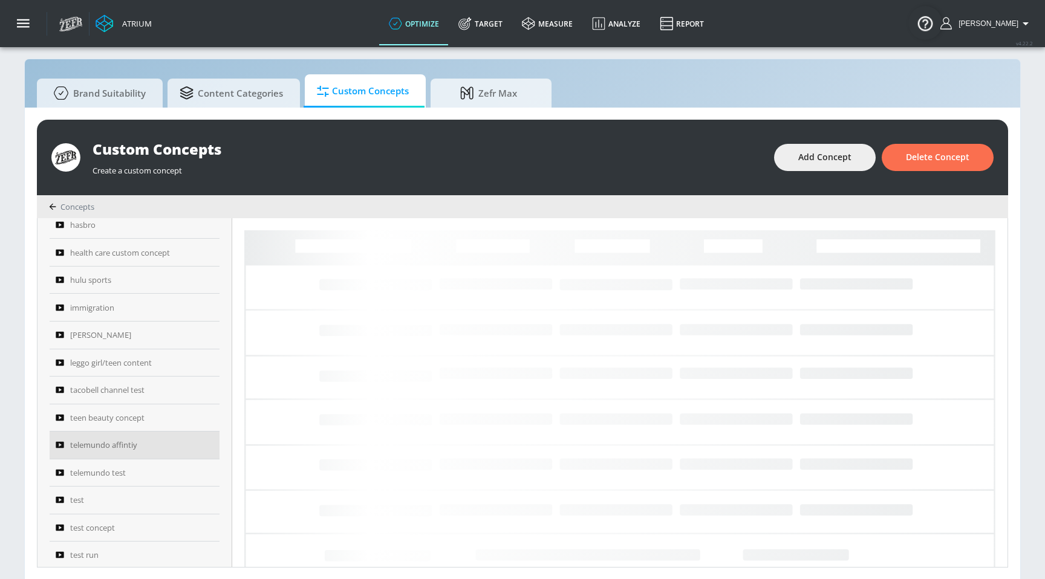
scroll to position [13, 0]
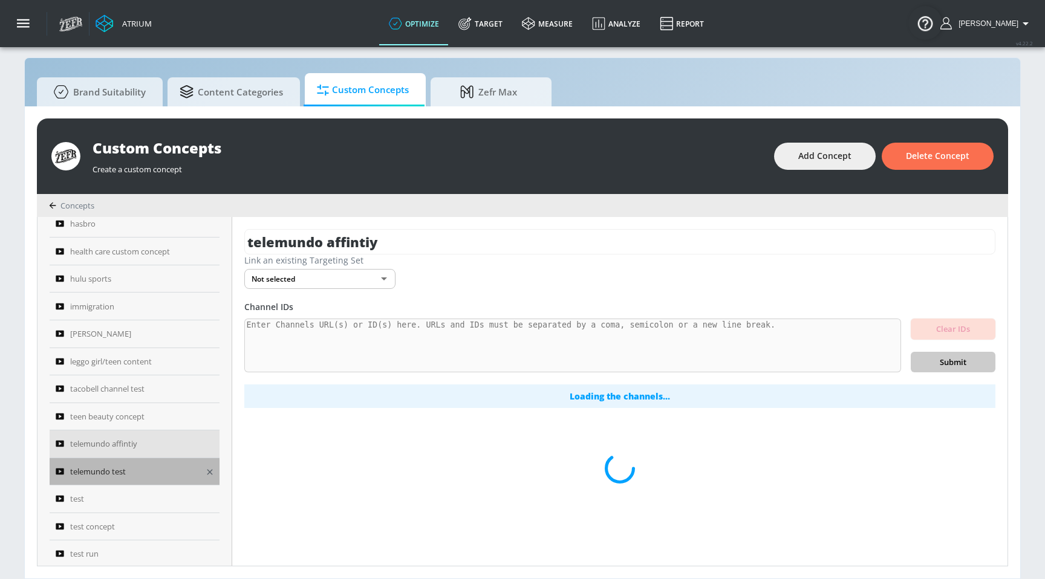
click at [93, 464] on span "telemundo test" at bounding box center [98, 471] width 56 height 15
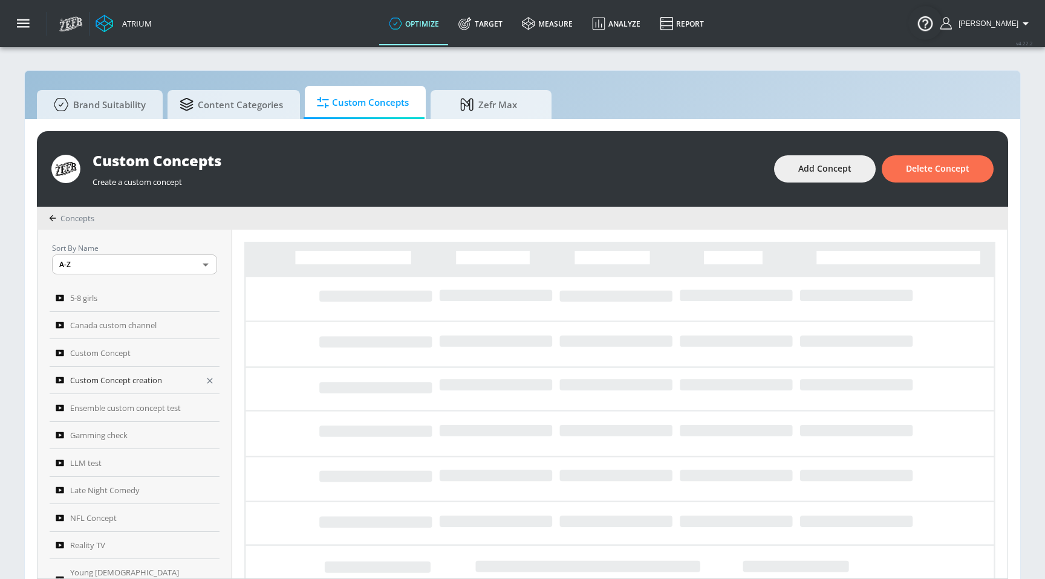
type textarea "Create a concept description for content that describes these types of producti…"
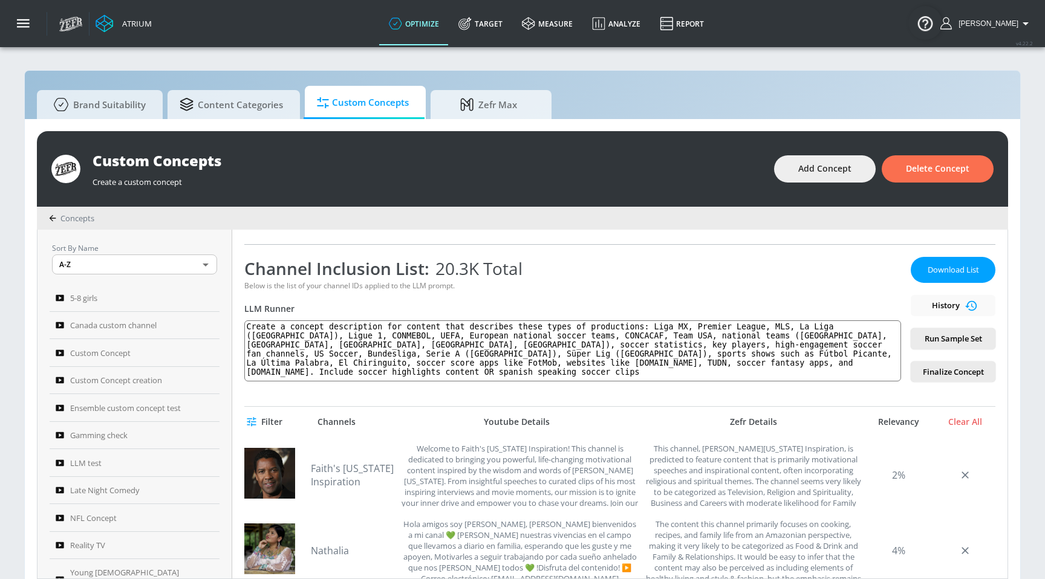
scroll to position [156, 0]
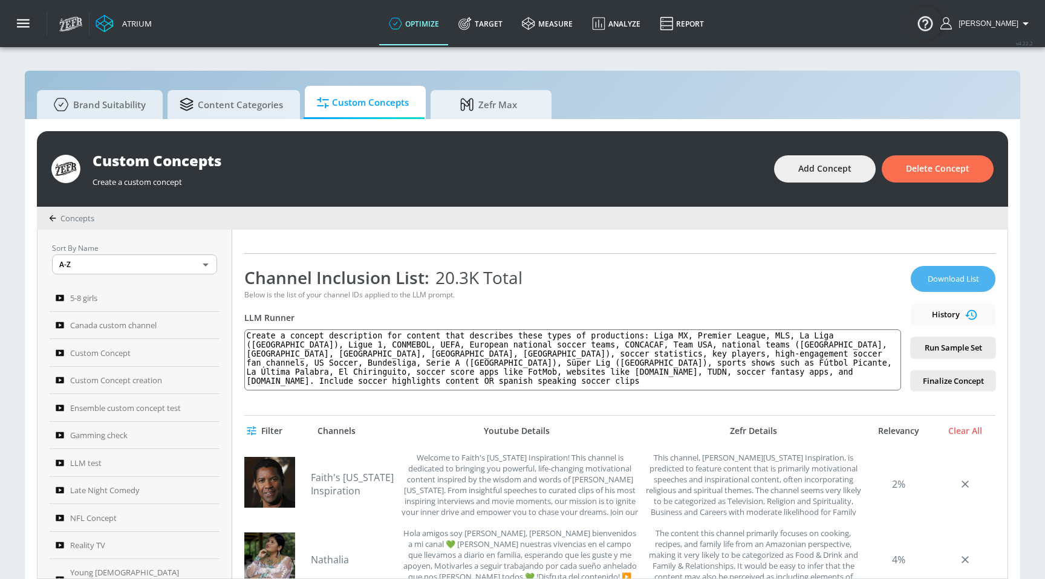
click at [944, 285] on span "Download List" at bounding box center [952, 279] width 60 height 14
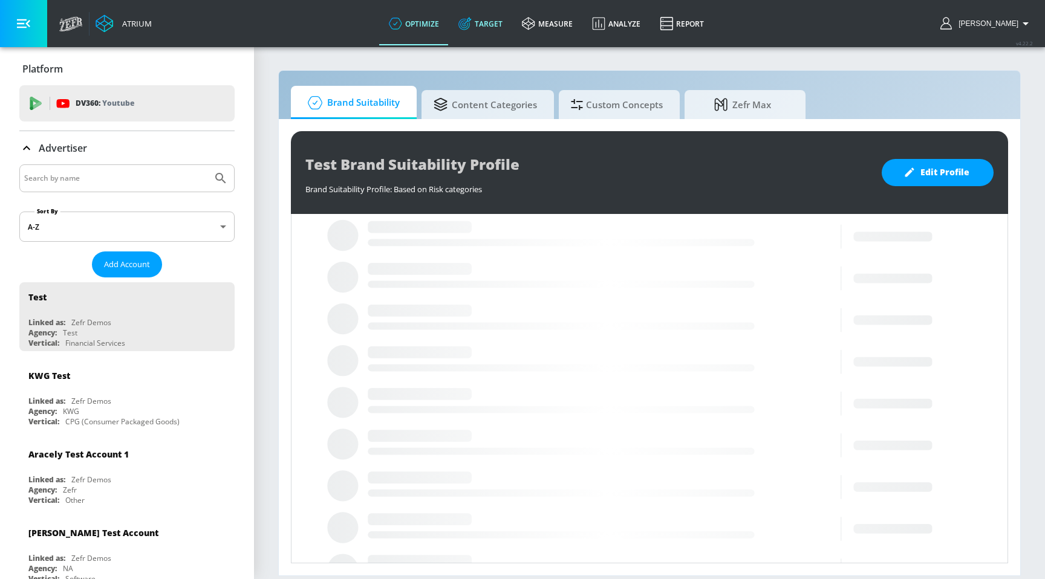
click at [507, 34] on link "Target" at bounding box center [480, 24] width 63 height 44
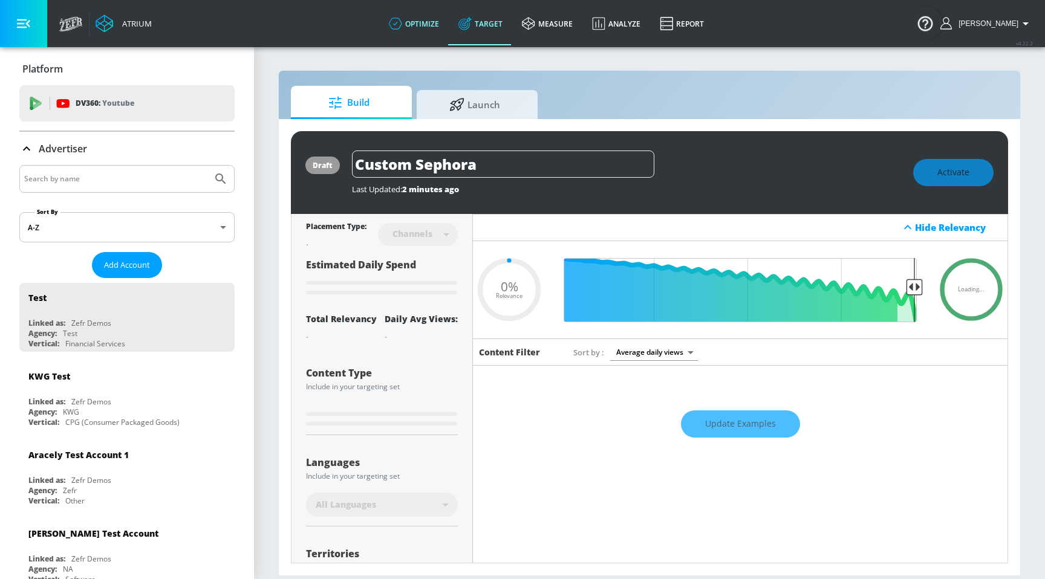
type input "0.05"
click at [436, 32] on link "optimize" at bounding box center [414, 24] width 70 height 44
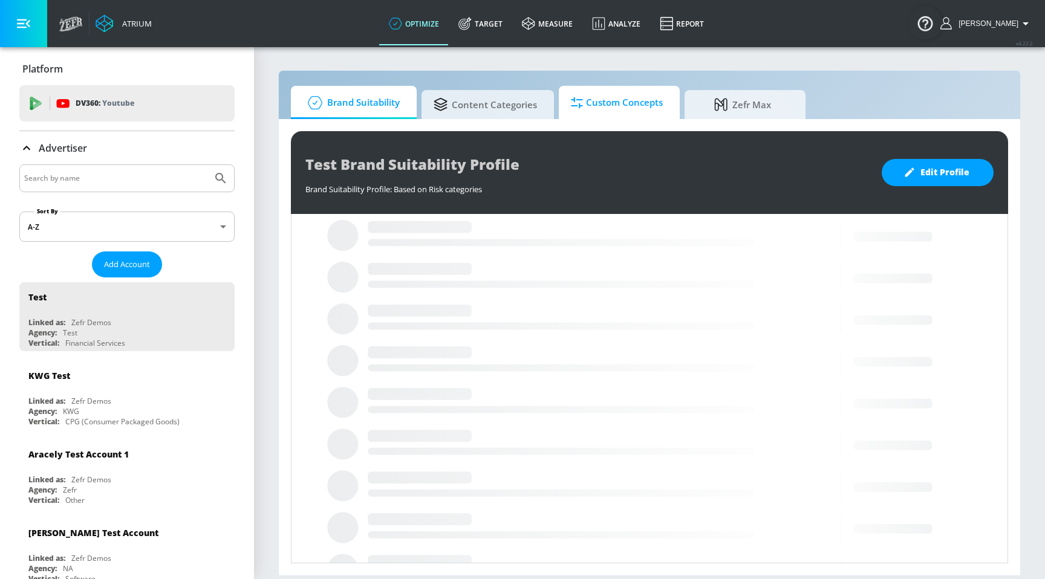
click at [594, 103] on span "Custom Concepts" at bounding box center [617, 102] width 92 height 29
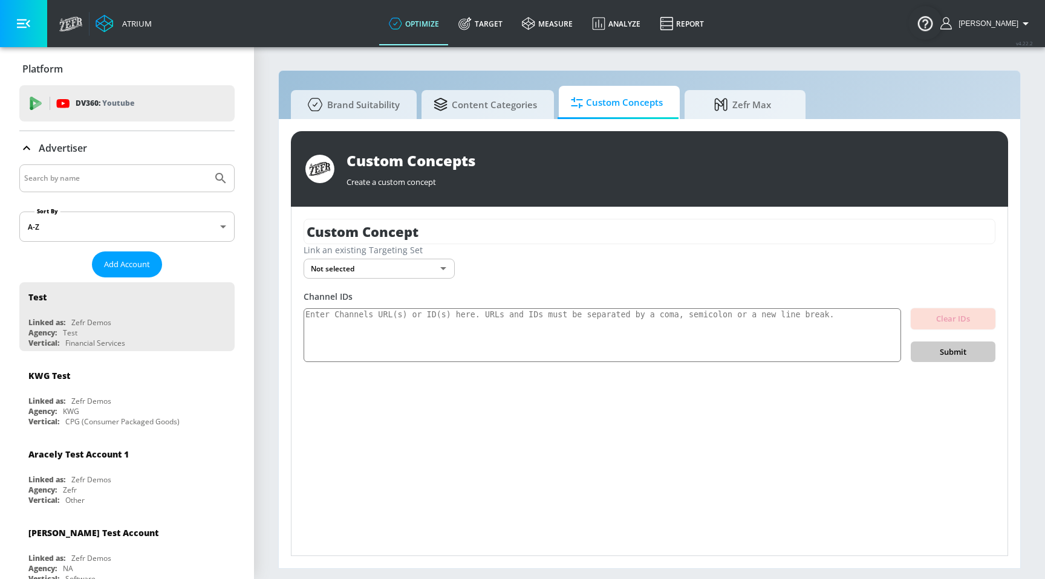
click at [490, 120] on div "Custom Concepts Create a custom concept Custom Concept Link an existing Targeti…" at bounding box center [649, 343] width 741 height 449
click at [179, 183] on input "Search by name" at bounding box center [115, 178] width 183 height 16
type input "[PERSON_NAME]"
click at [207, 165] on button "Submit Search" at bounding box center [220, 178] width 27 height 27
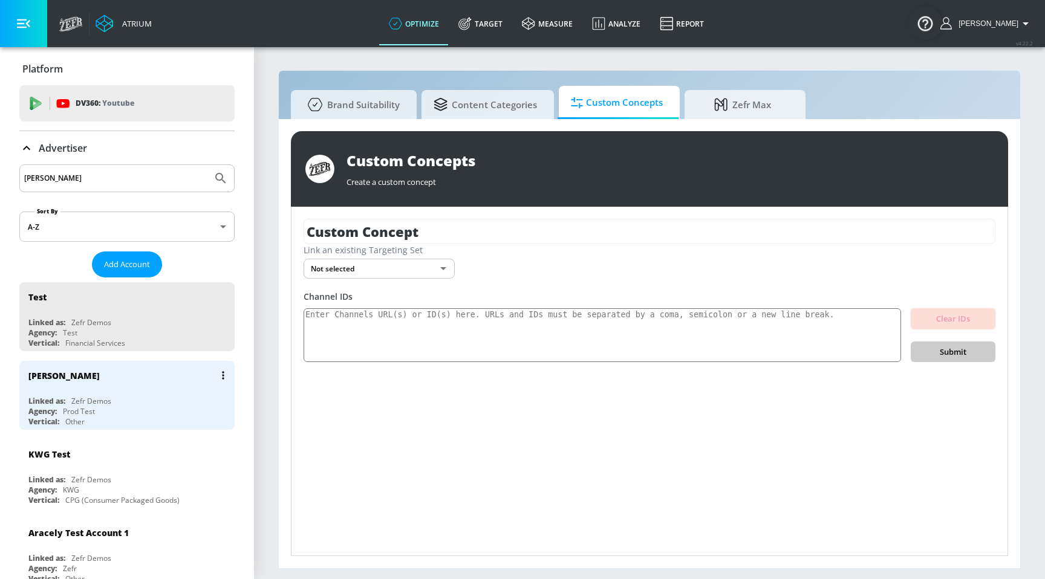
click at [58, 394] on div "[PERSON_NAME] N Linked as: Zefr Demos Agency: Prod Test Vertical: Other" at bounding box center [126, 395] width 215 height 69
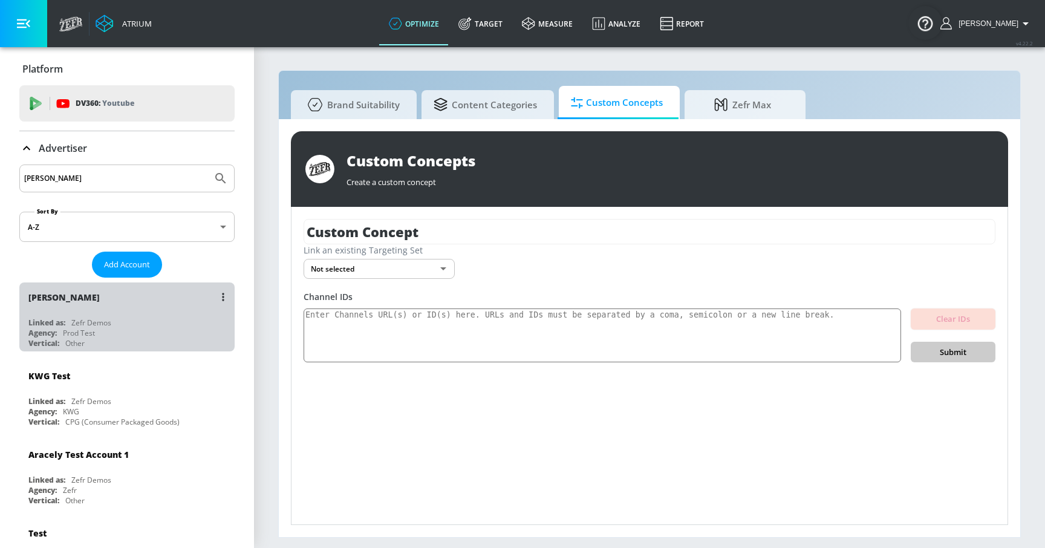
click at [143, 307] on div "[PERSON_NAME]" at bounding box center [129, 296] width 203 height 29
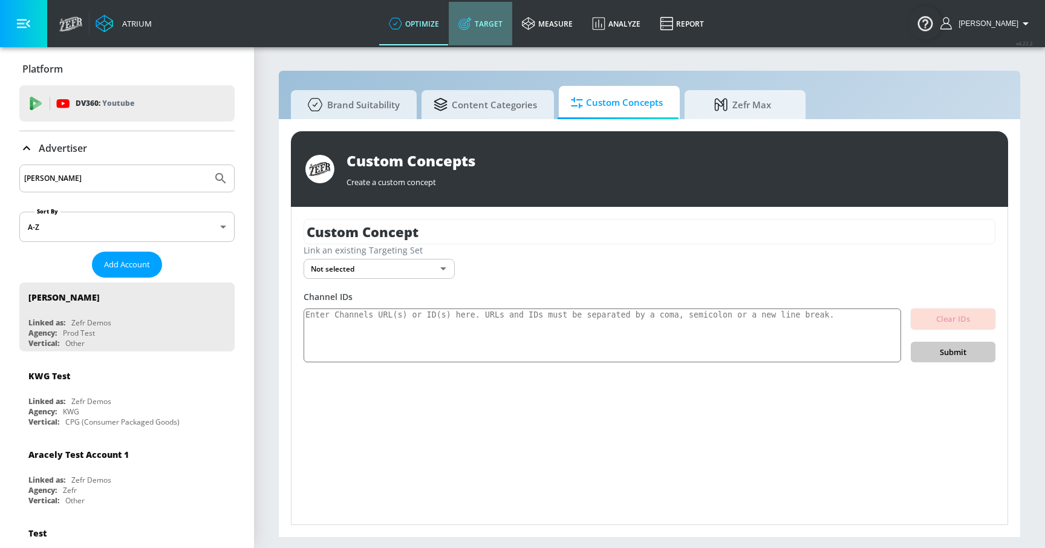
click at [507, 19] on link "Target" at bounding box center [480, 24] width 63 height 44
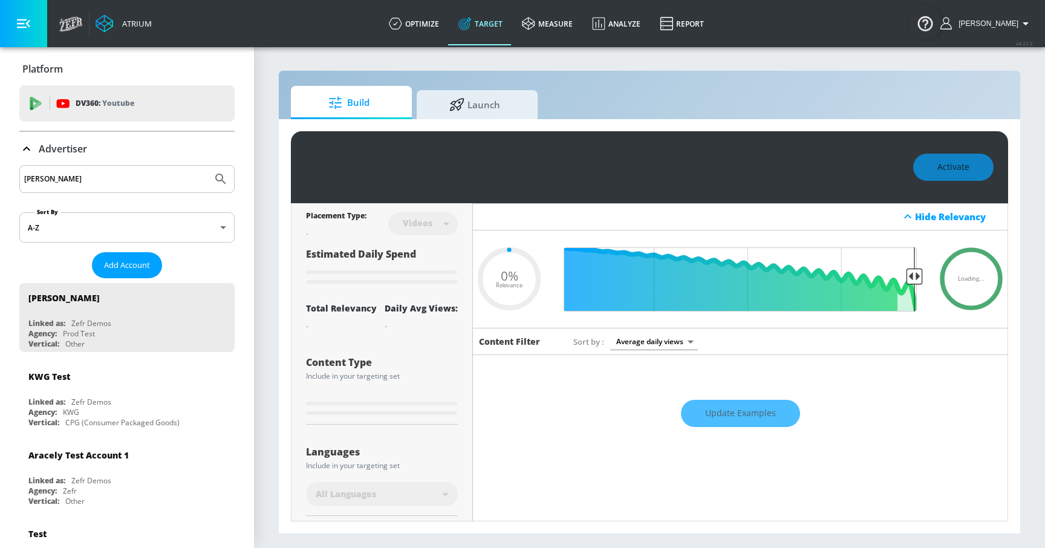
type input "0.05"
type input "Custom Sephora"
type input "channels"
type input "0.6"
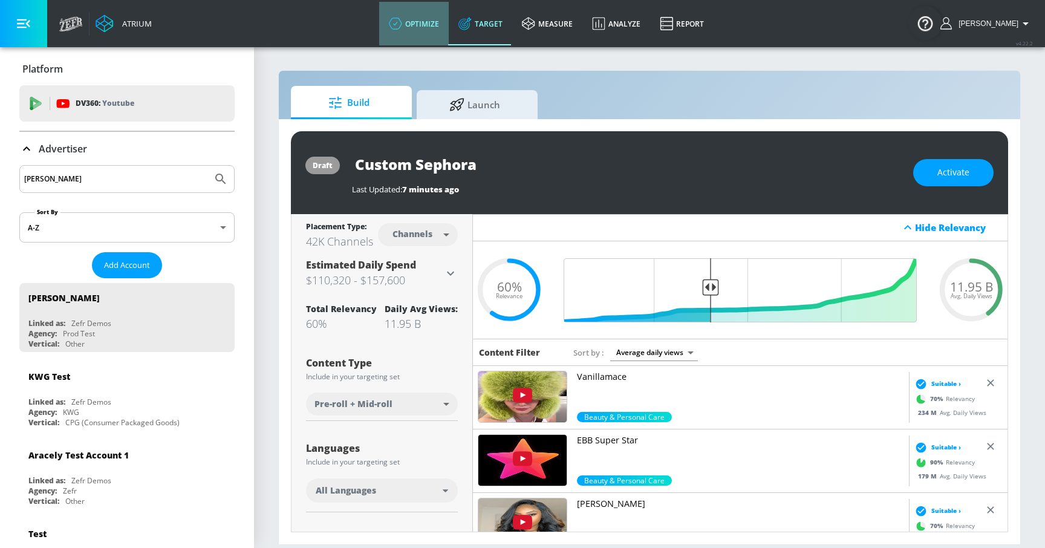
click at [401, 28] on link "optimize" at bounding box center [414, 24] width 70 height 44
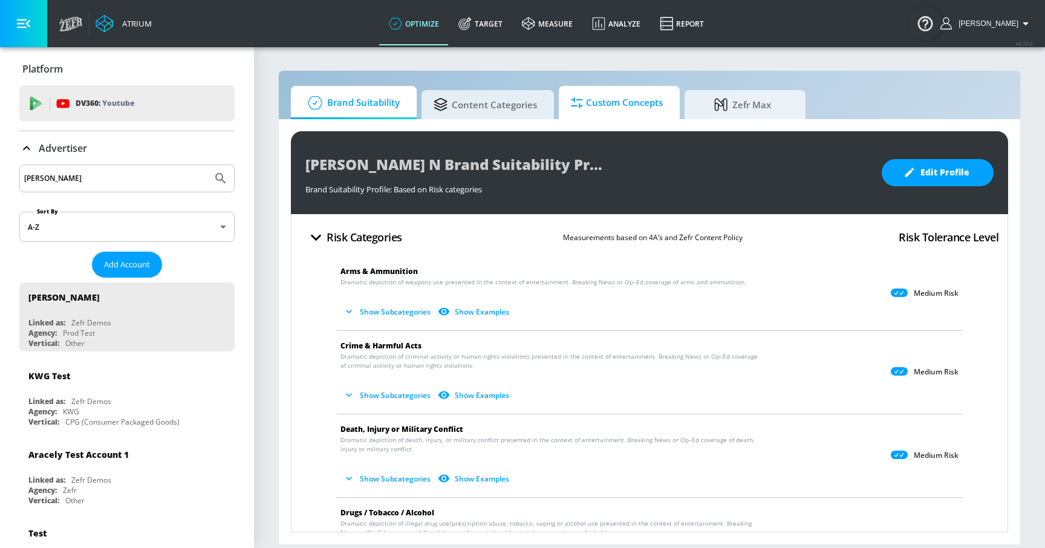
click at [620, 94] on span "Custom Concepts" at bounding box center [617, 102] width 92 height 29
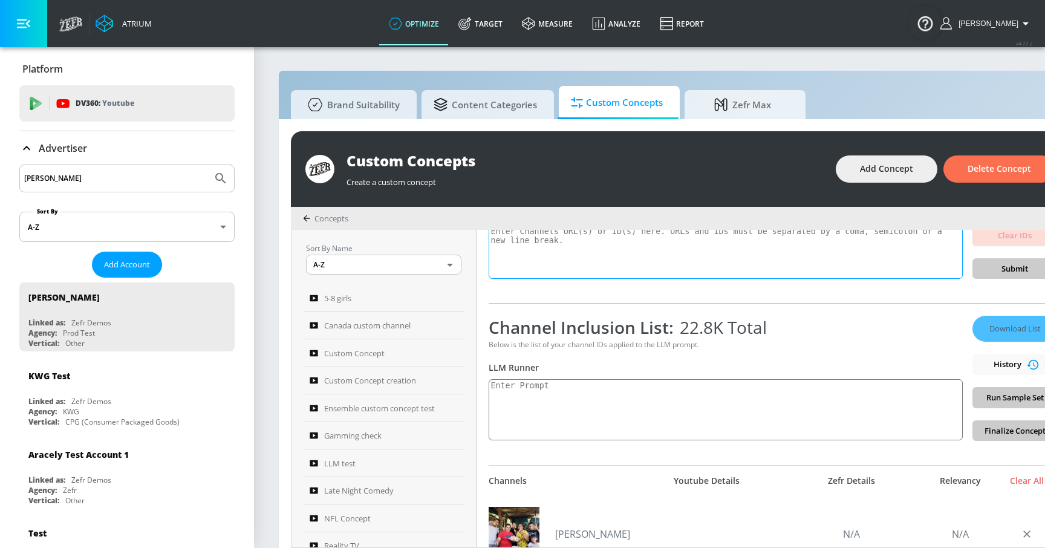
scroll to position [108, 0]
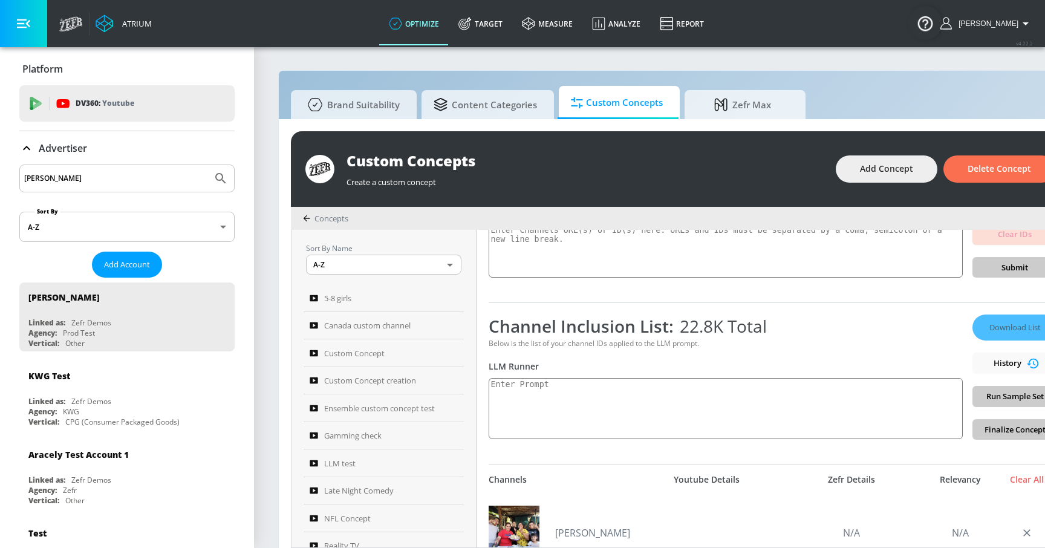
click at [988, 428] on div "Download List History Run Sample Set Finalize Concept" at bounding box center [1014, 376] width 85 height 125
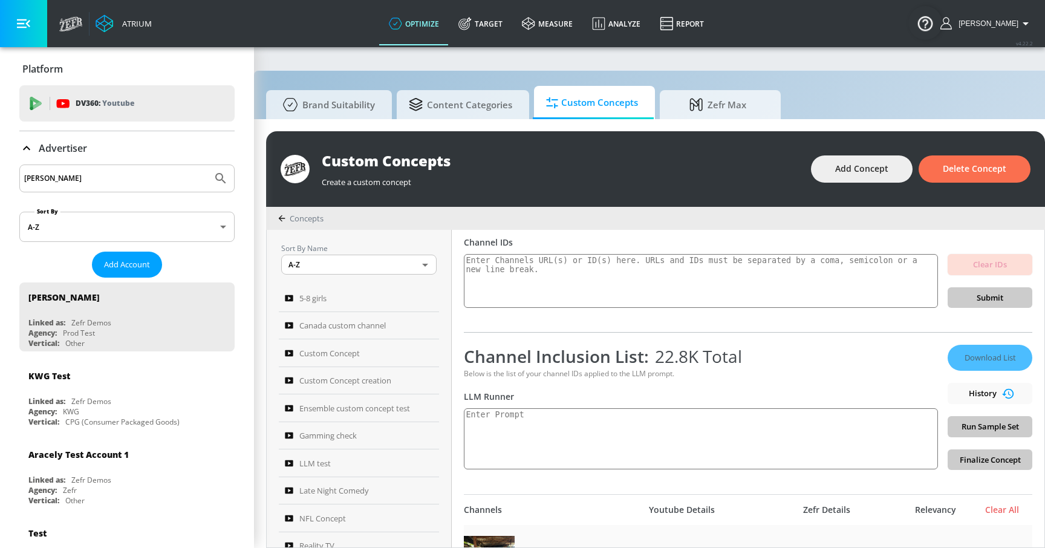
scroll to position [0, 0]
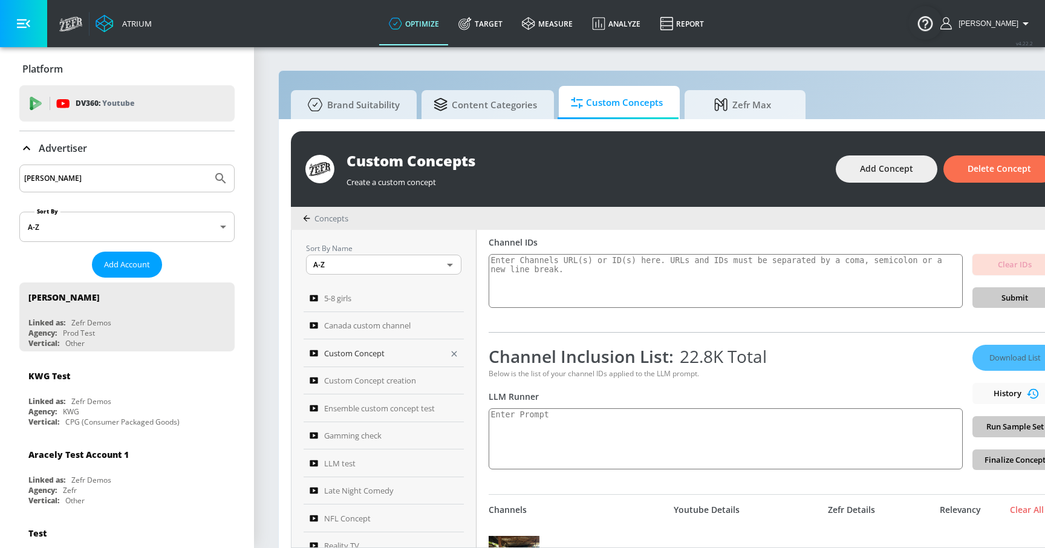
click at [417, 347] on div "Custom Concept" at bounding box center [376, 353] width 132 height 15
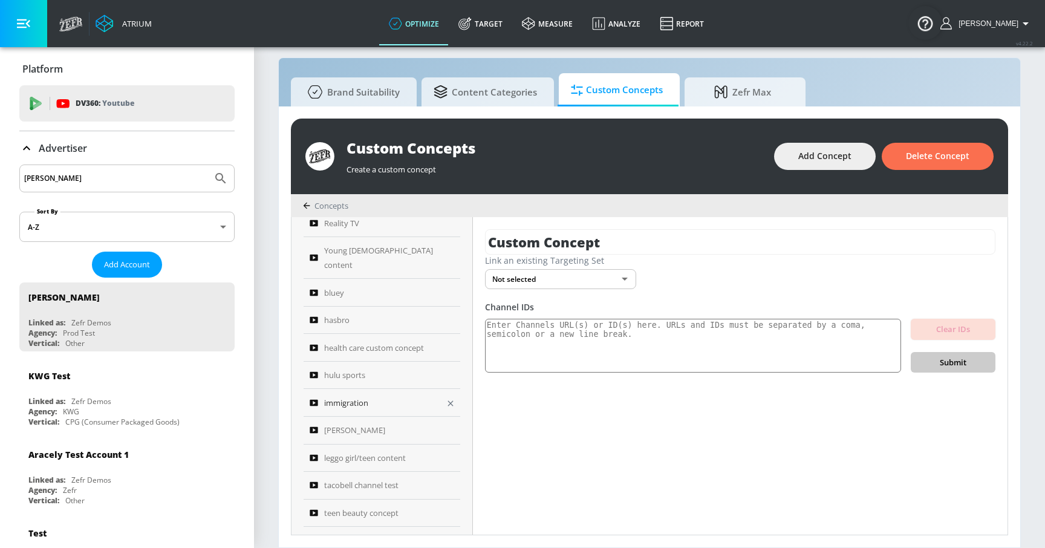
scroll to position [302, 0]
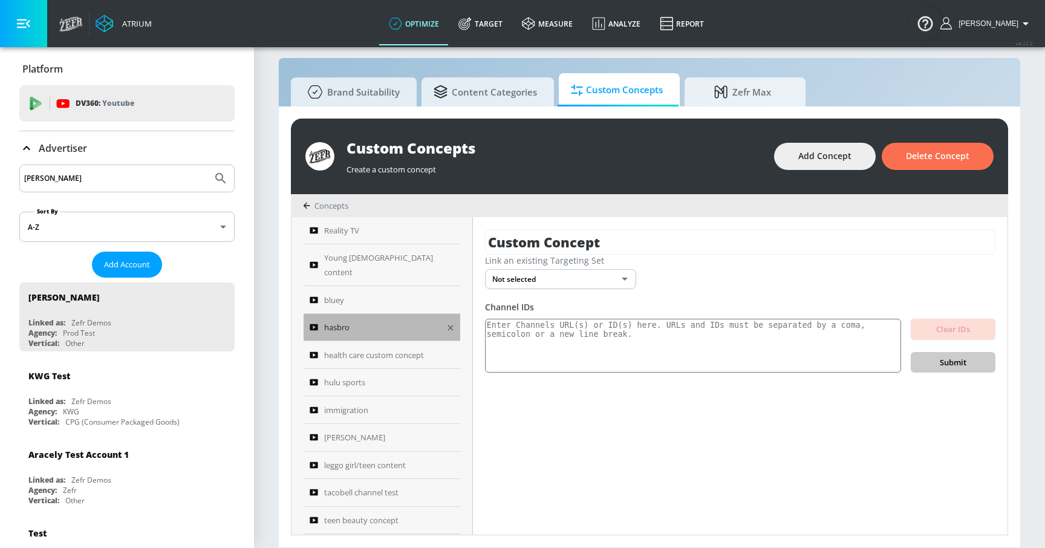
click at [353, 320] on link "hasbro" at bounding box center [381, 328] width 157 height 28
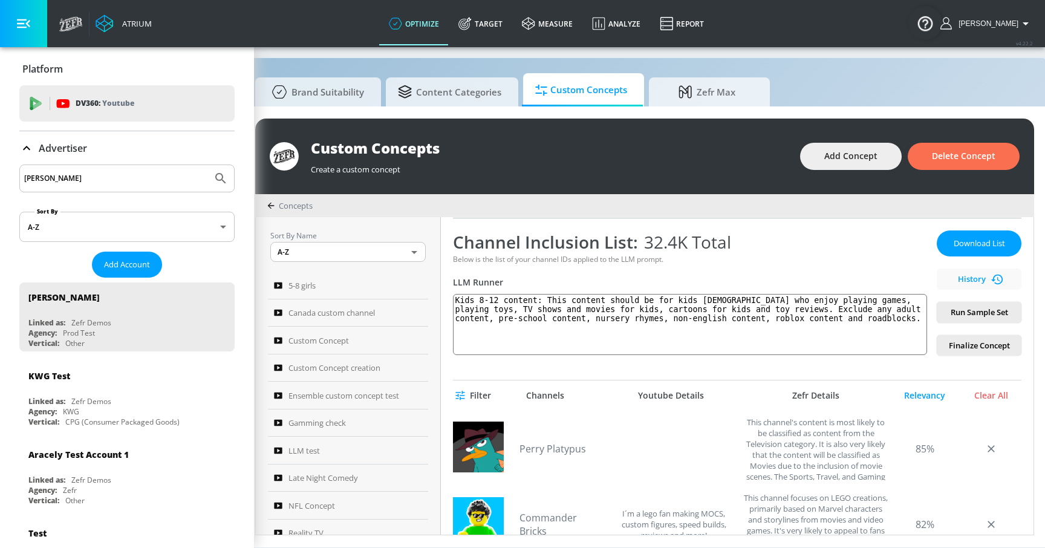
scroll to position [13, 37]
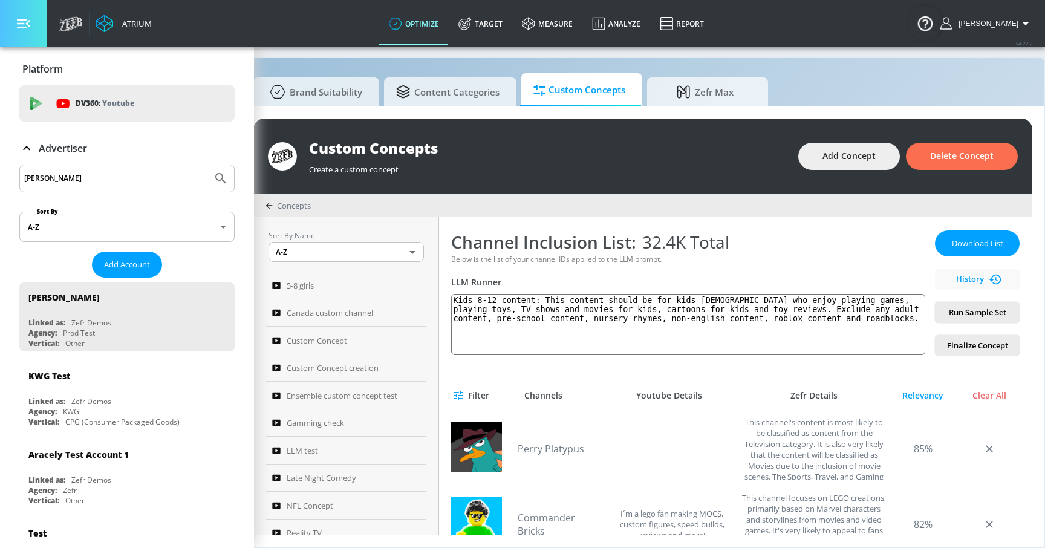
click at [34, 37] on button "button" at bounding box center [23, 23] width 47 height 47
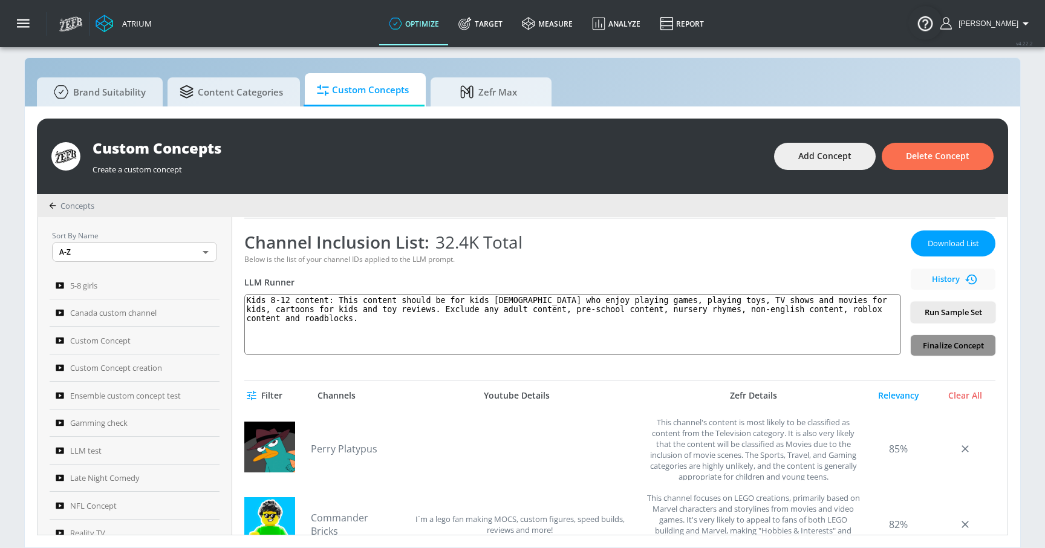
click at [942, 349] on span "Finalize Concept" at bounding box center [952, 346] width 65 height 14
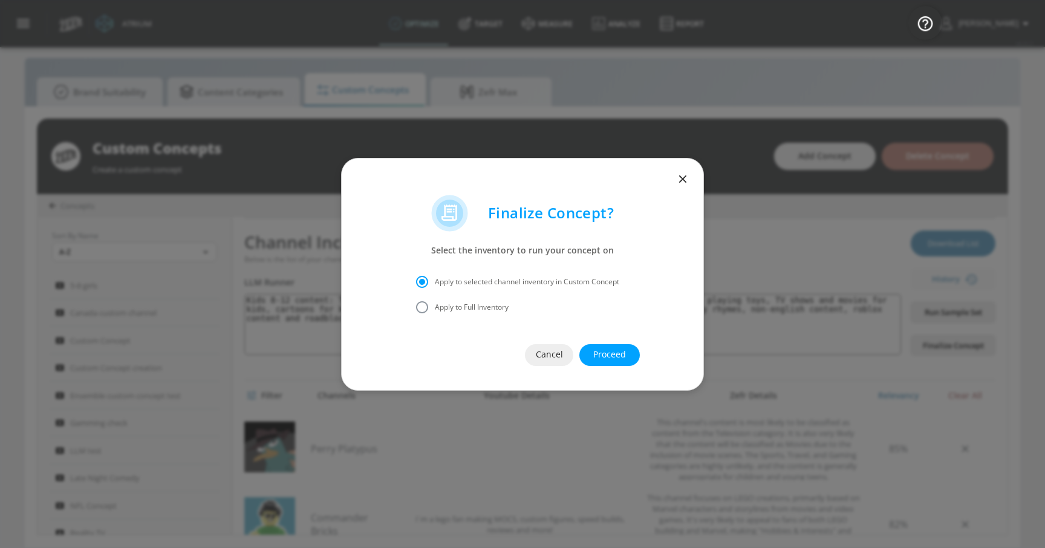
click at [458, 309] on span "Apply to Full Inventory" at bounding box center [472, 307] width 74 height 11
click at [435, 309] on input "Apply to Full Inventory" at bounding box center [421, 306] width 25 height 25
radio input "true"
click at [481, 273] on label "Apply to selected channel inventory in Custom Concept" at bounding box center [514, 281] width 210 height 25
click at [435, 273] on input "Apply to selected channel inventory in Custom Concept" at bounding box center [421, 281] width 25 height 25
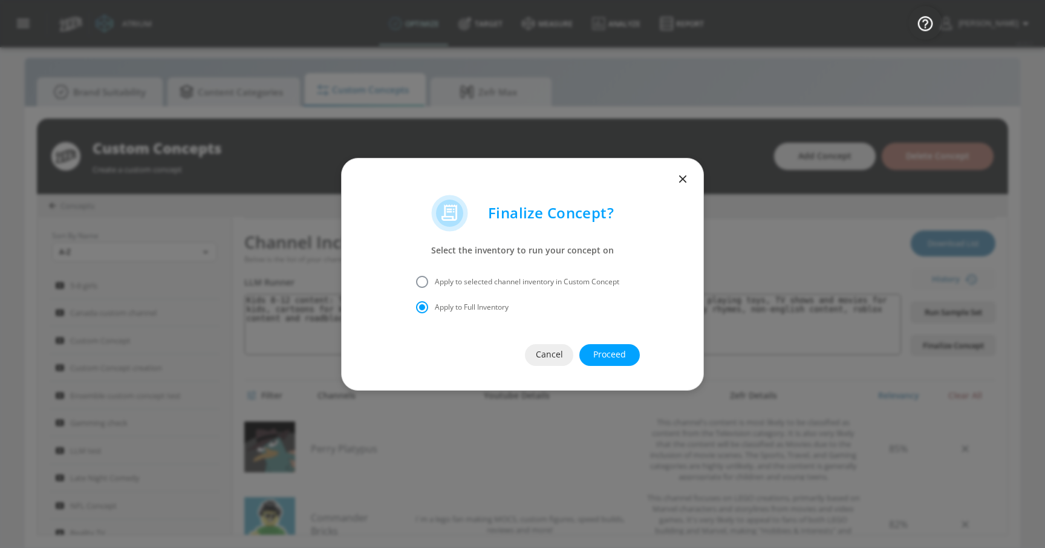
radio input "true"
click at [549, 355] on span "Cancel" at bounding box center [549, 354] width 0 height 15
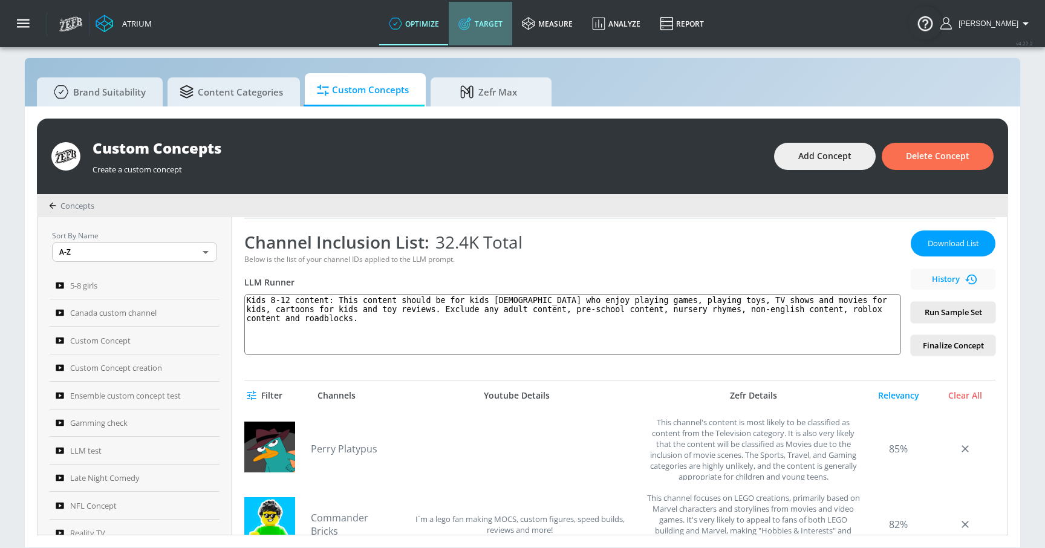
click at [497, 30] on link "Target" at bounding box center [480, 24] width 63 height 44
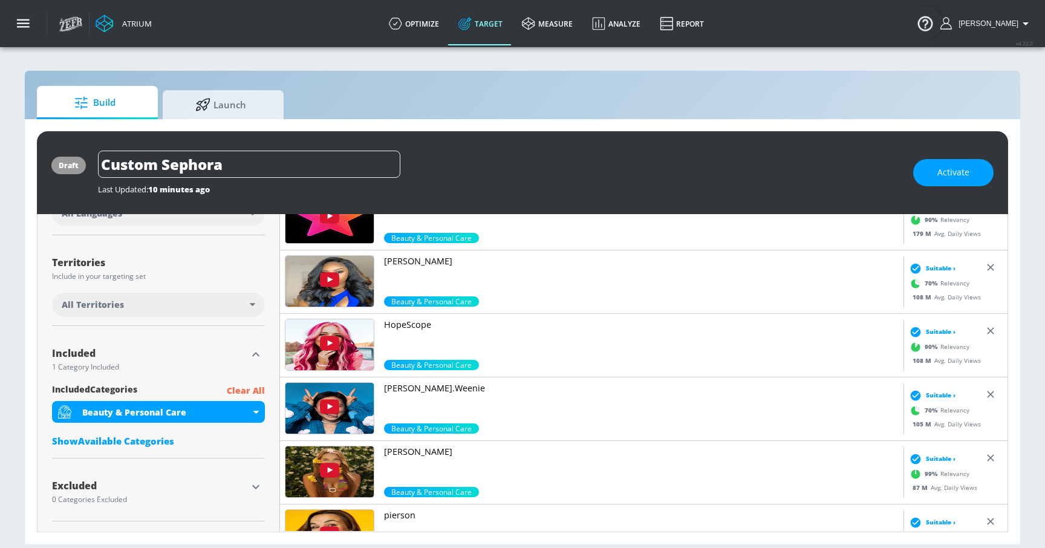
scroll to position [277, 0]
click at [143, 443] on div "Show Available Categories" at bounding box center [158, 441] width 213 height 12
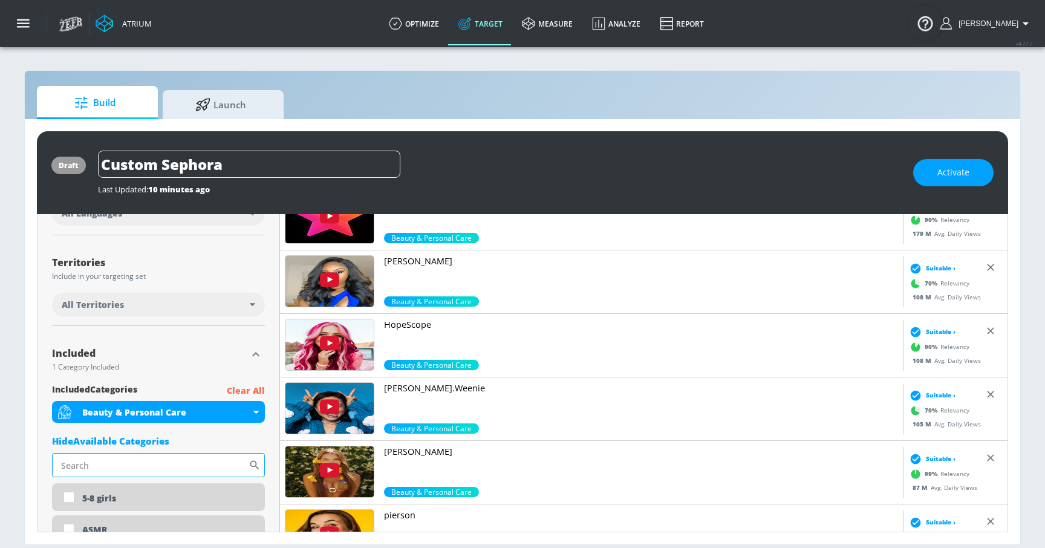
click at [168, 459] on input "Sort By" at bounding box center [150, 465] width 196 height 24
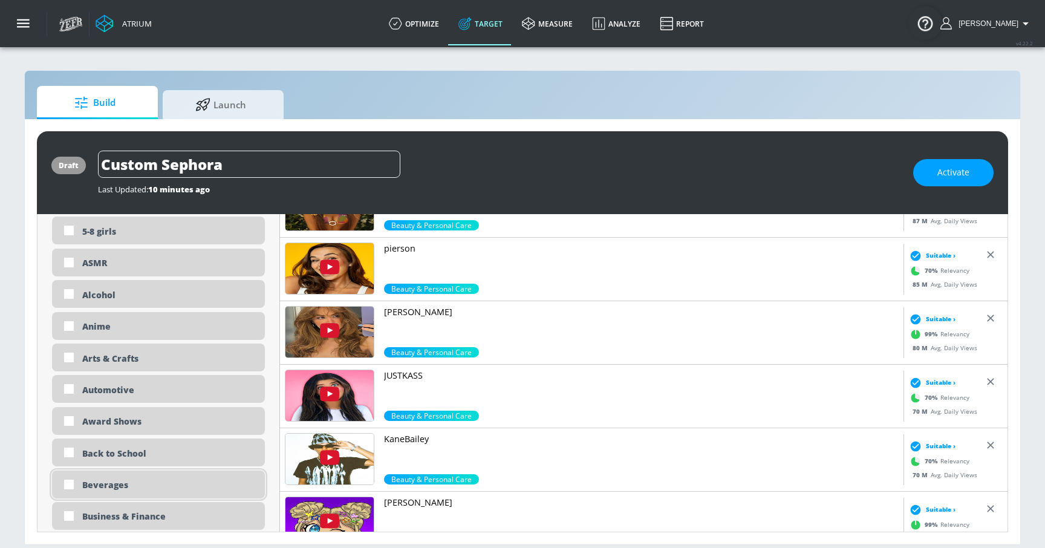
scroll to position [523, 0]
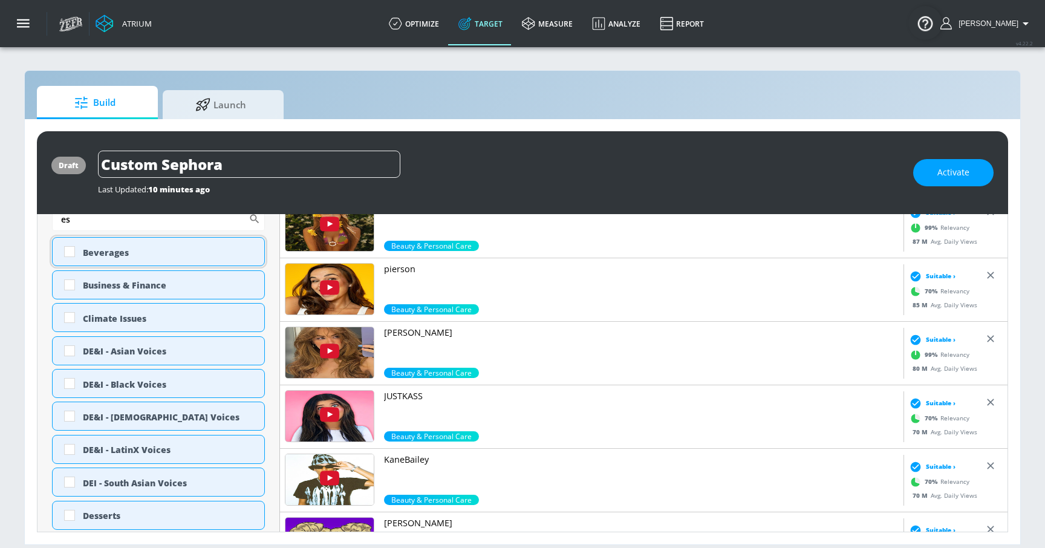
type input "e"
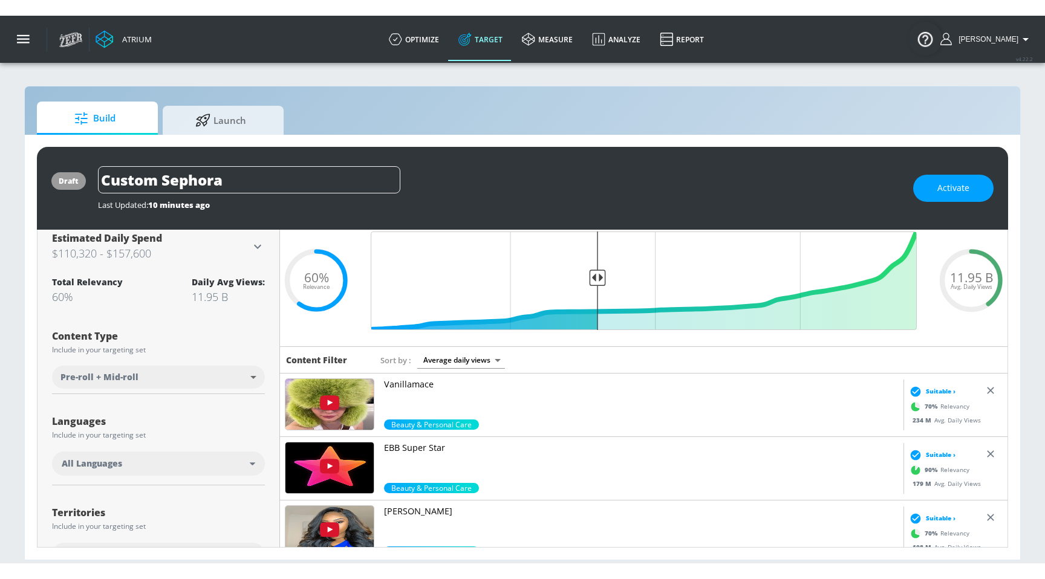
scroll to position [53, 0]
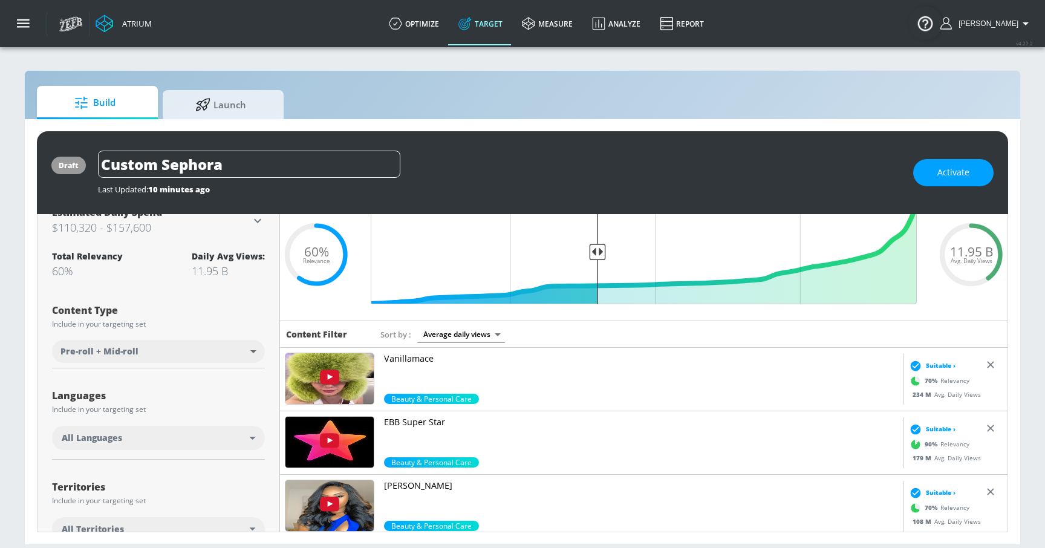
click at [500, 36] on link "Target" at bounding box center [480, 24] width 63 height 44
